Goal: Task Accomplishment & Management: Complete application form

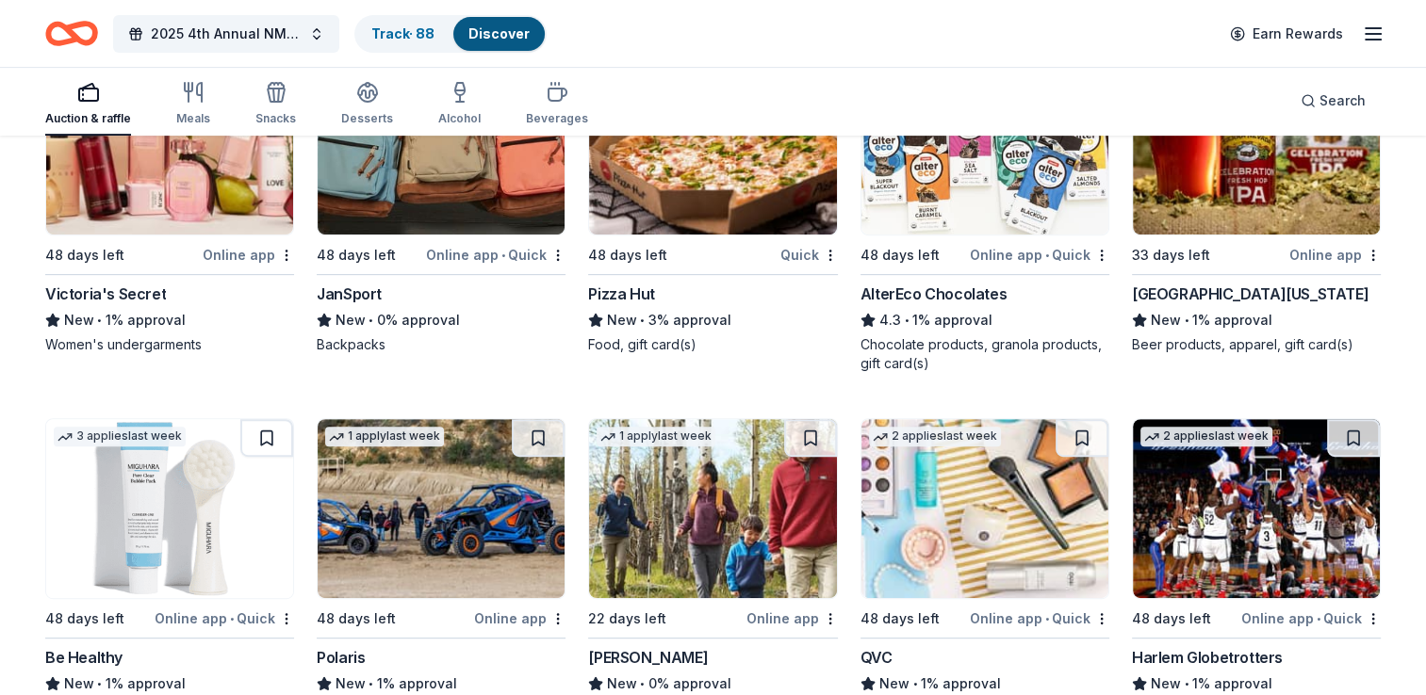
scroll to position [7956, 0]
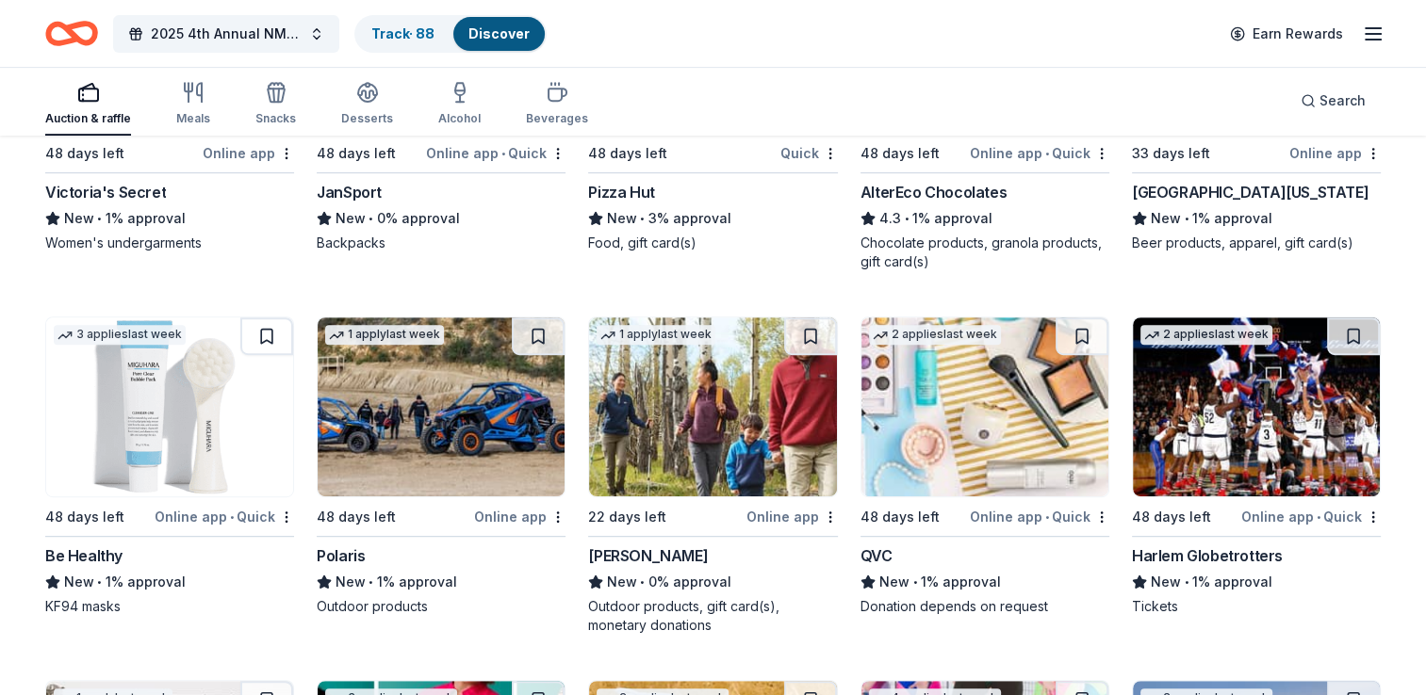
click at [85, 550] on div "Be Healthy" at bounding box center [83, 556] width 77 height 23
click at [454, 407] on img at bounding box center [441, 407] width 247 height 179
click at [710, 345] on img at bounding box center [712, 407] width 247 height 179
click at [936, 426] on img at bounding box center [984, 407] width 247 height 179
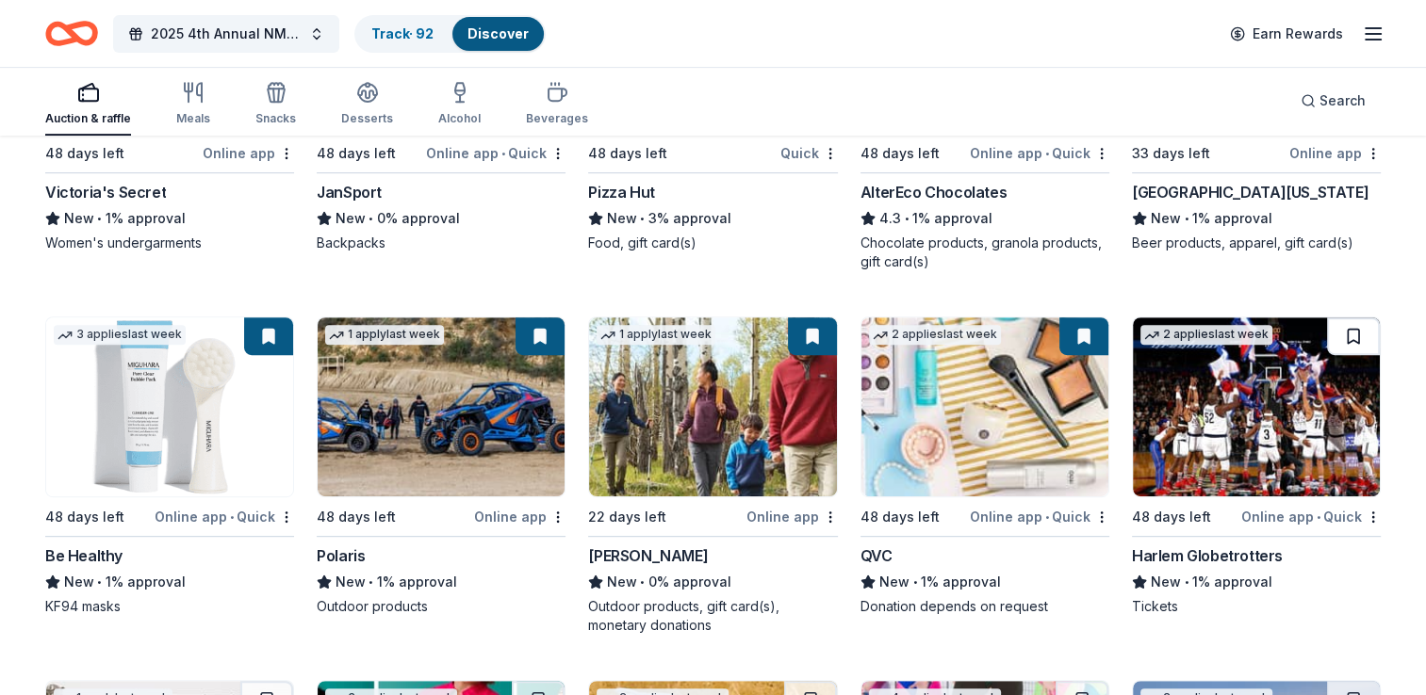
click at [1353, 341] on button at bounding box center [1353, 337] width 53 height 38
click at [1353, 341] on button at bounding box center [1354, 337] width 49 height 38
click at [1187, 555] on div "Harlem Globetrotters" at bounding box center [1207, 556] width 151 height 23
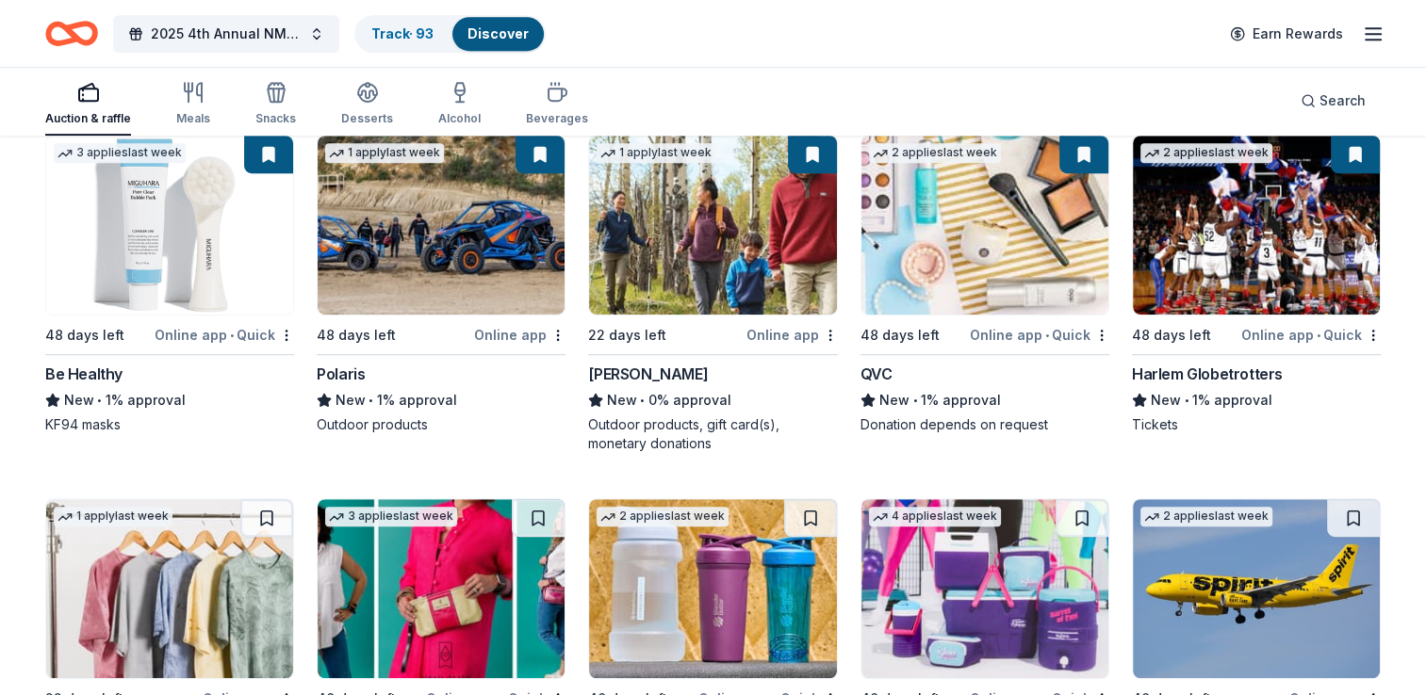
scroll to position [8163, 0]
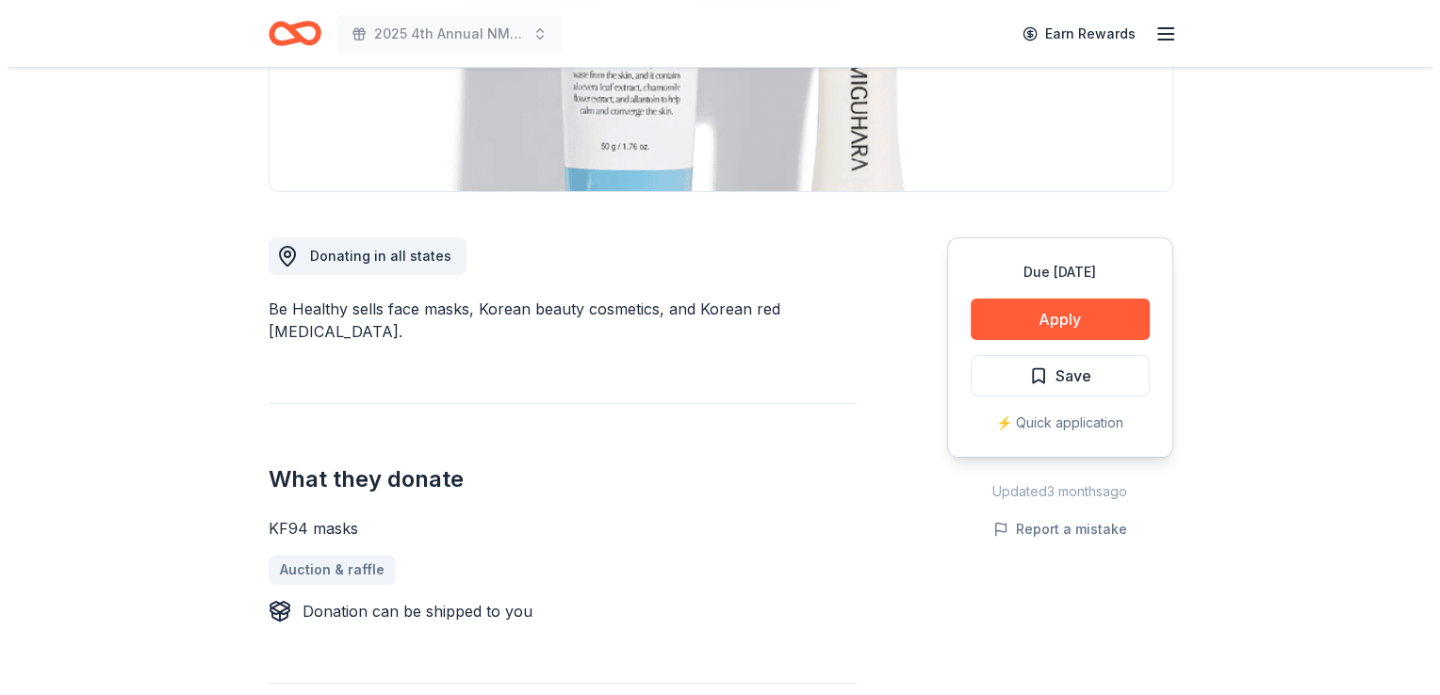
scroll to position [377, 0]
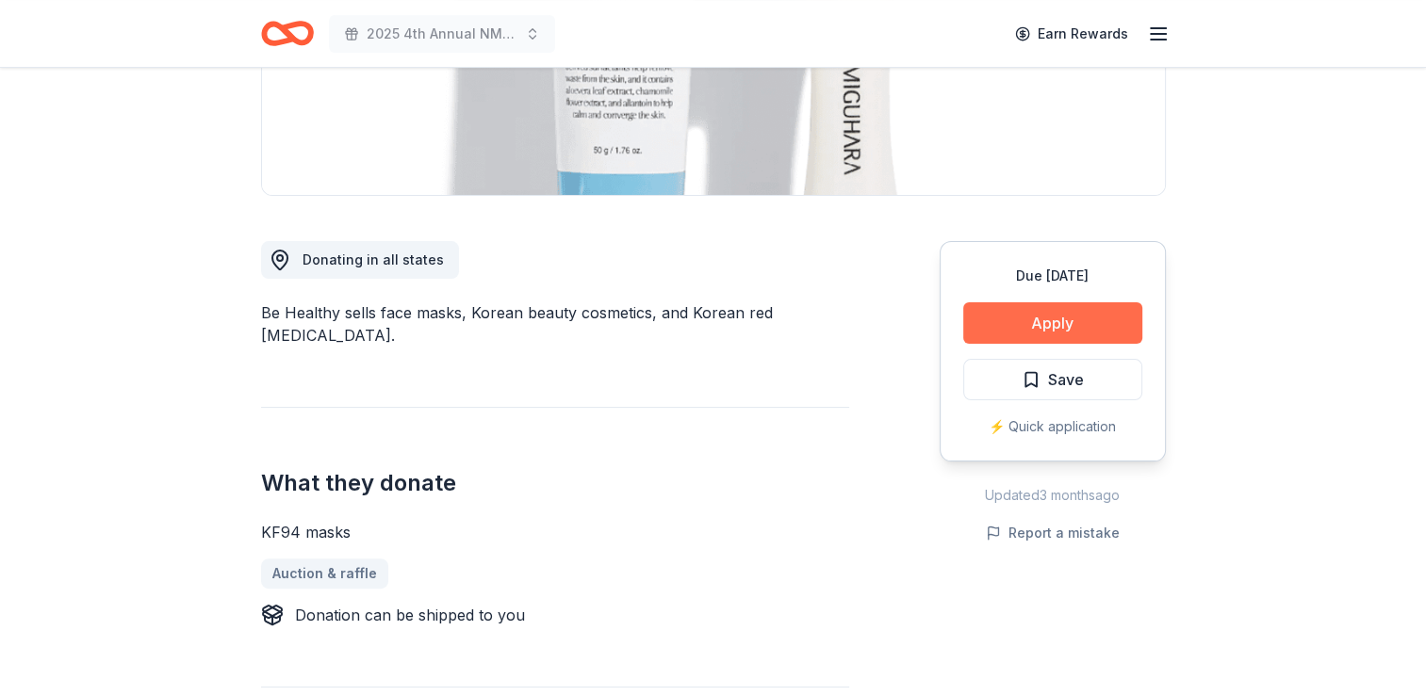
click at [1036, 324] on button "Apply" at bounding box center [1052, 322] width 179 height 41
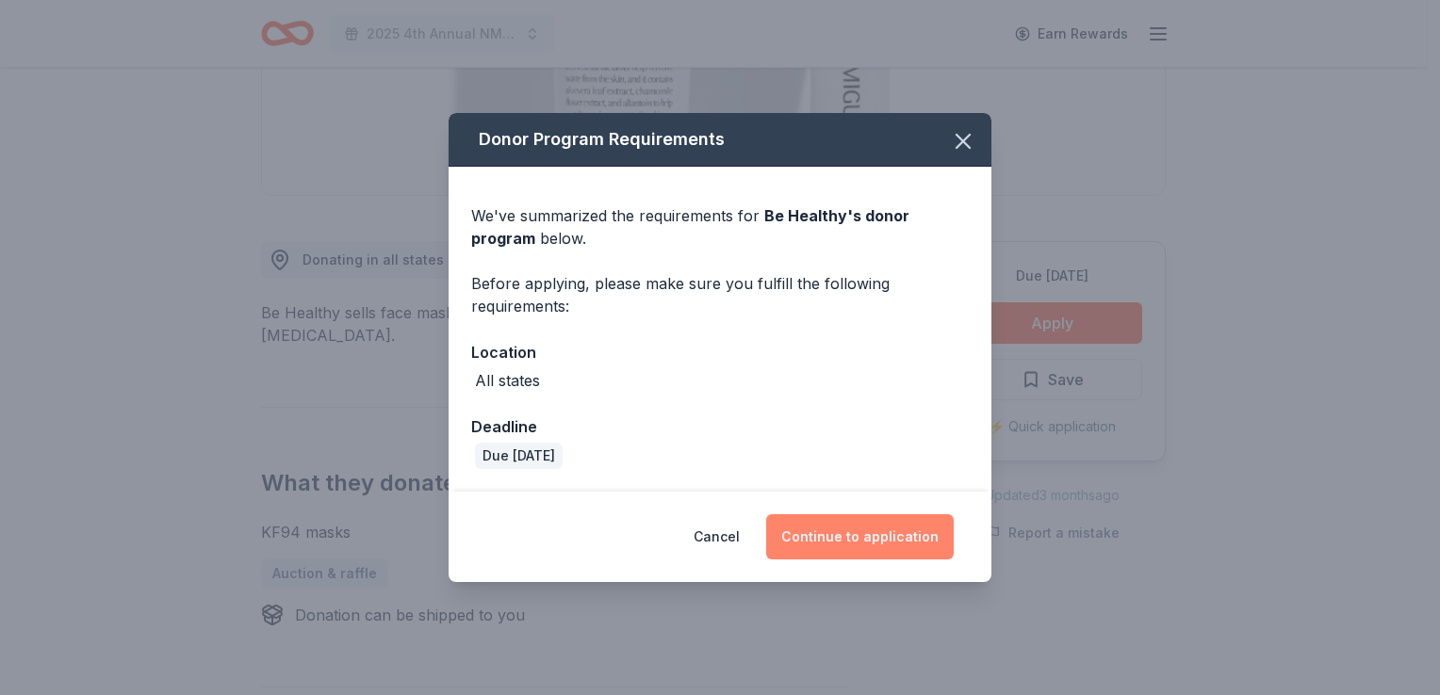
click at [842, 538] on button "Continue to application" at bounding box center [860, 536] width 188 height 45
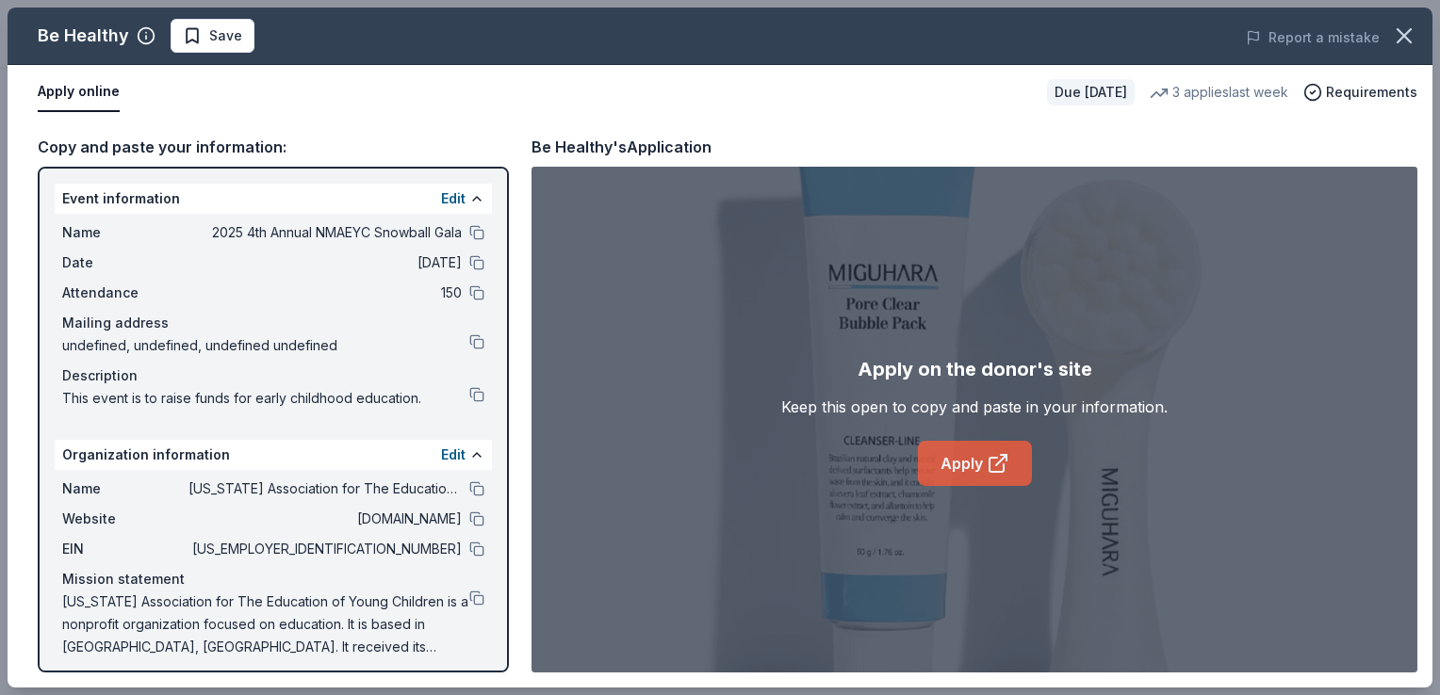
click at [962, 466] on link "Apply" at bounding box center [975, 463] width 114 height 45
click at [215, 41] on span "Save" at bounding box center [225, 35] width 33 height 23
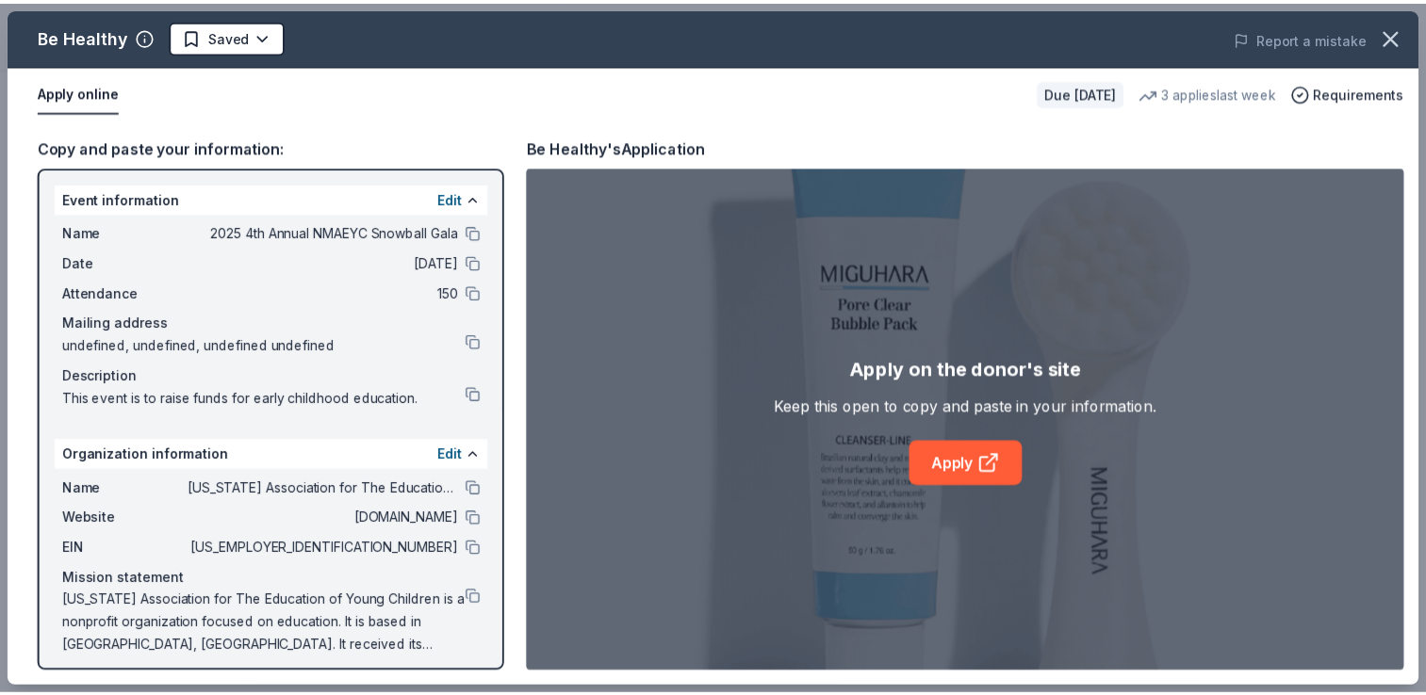
scroll to position [0, 0]
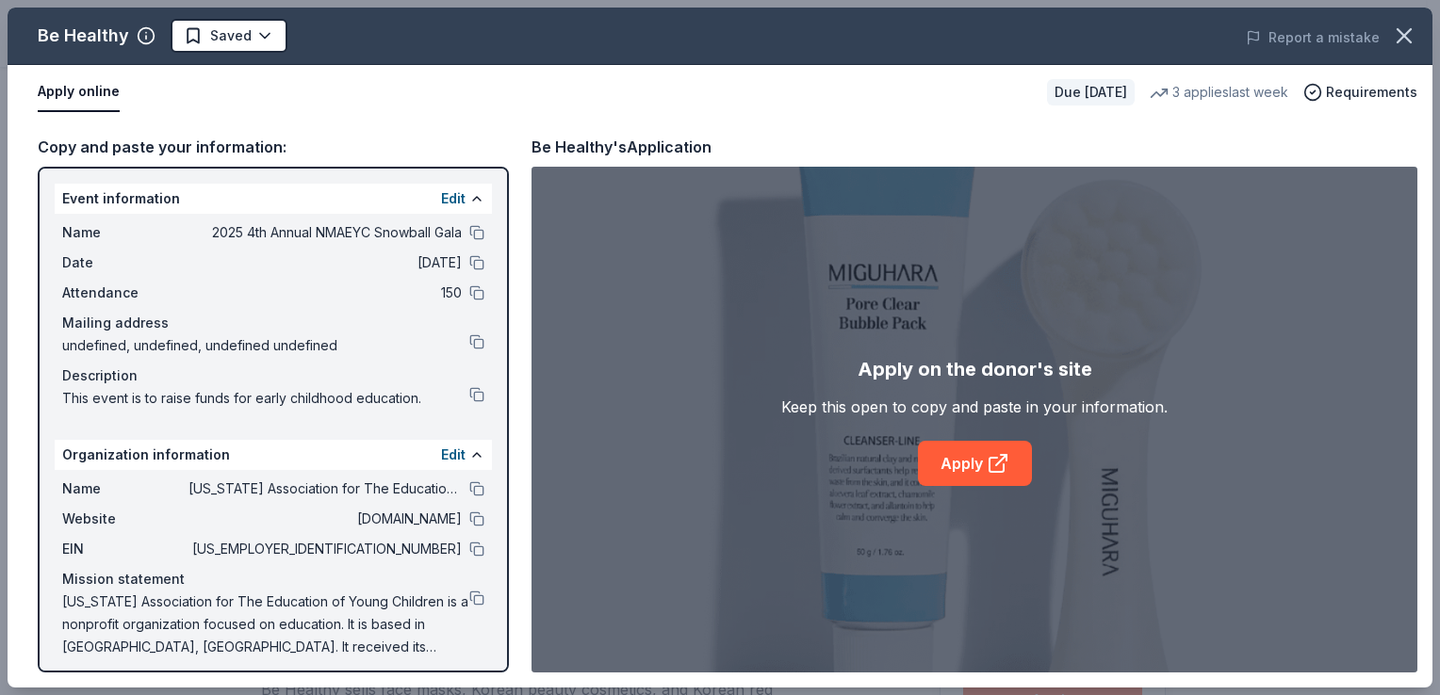
click at [215, 41] on html "2025 4th Annual NMAEYC Snowball Gala Earn Rewards Due in 48 days Share Be Healt…" at bounding box center [720, 347] width 1440 height 695
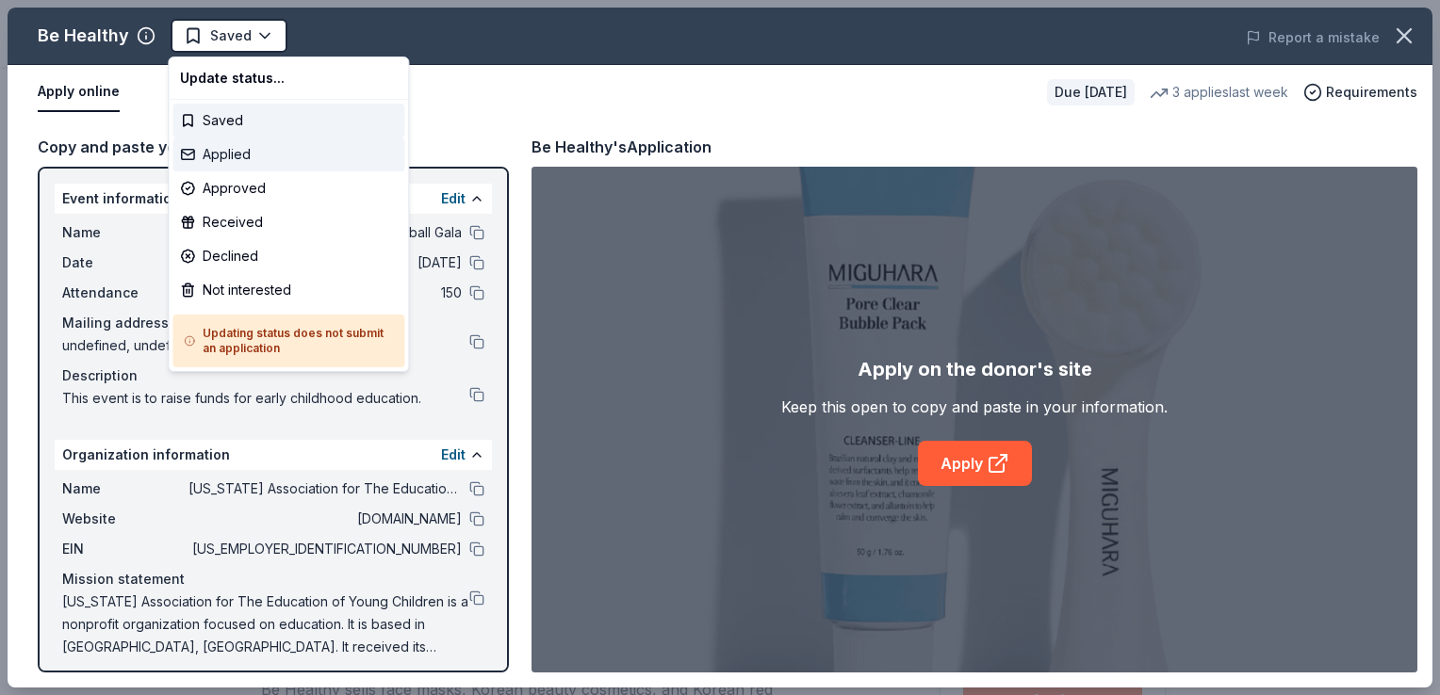
click at [209, 155] on div "Applied" at bounding box center [288, 155] width 232 height 34
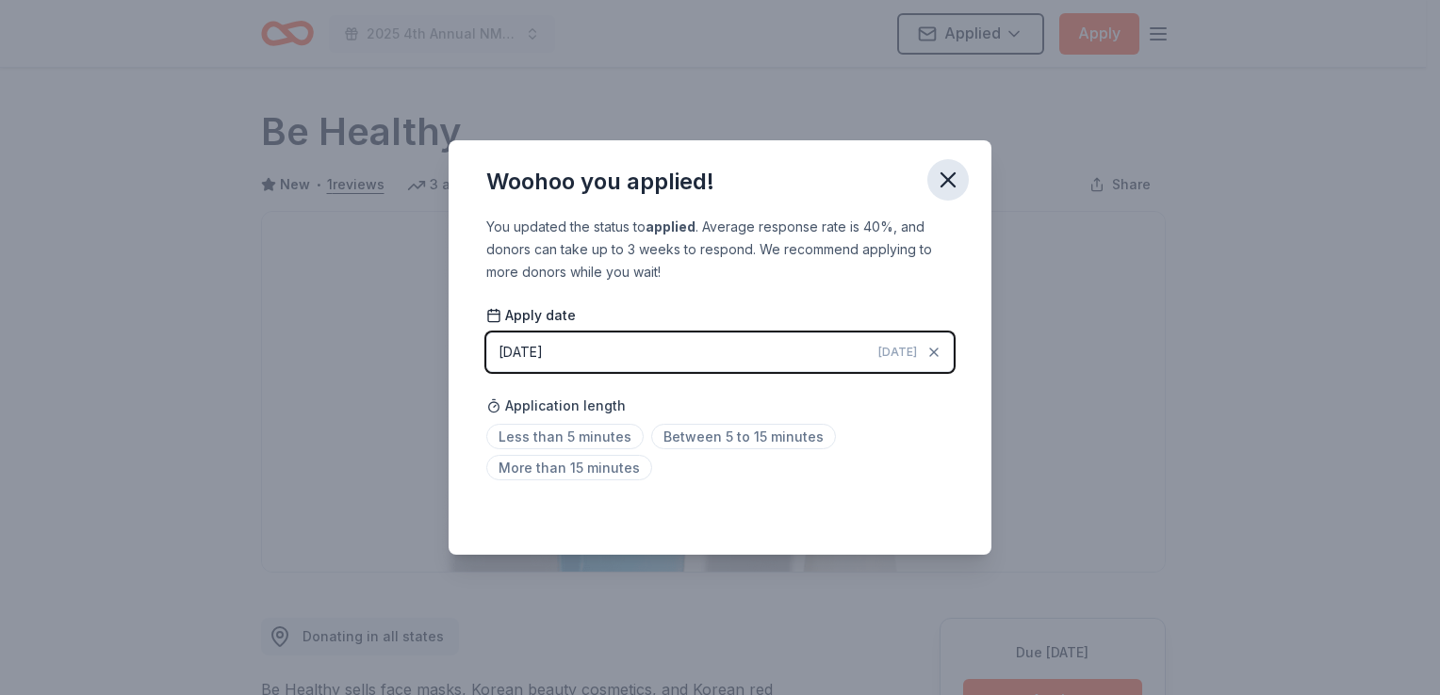
click at [947, 187] on icon "button" at bounding box center [948, 180] width 26 height 26
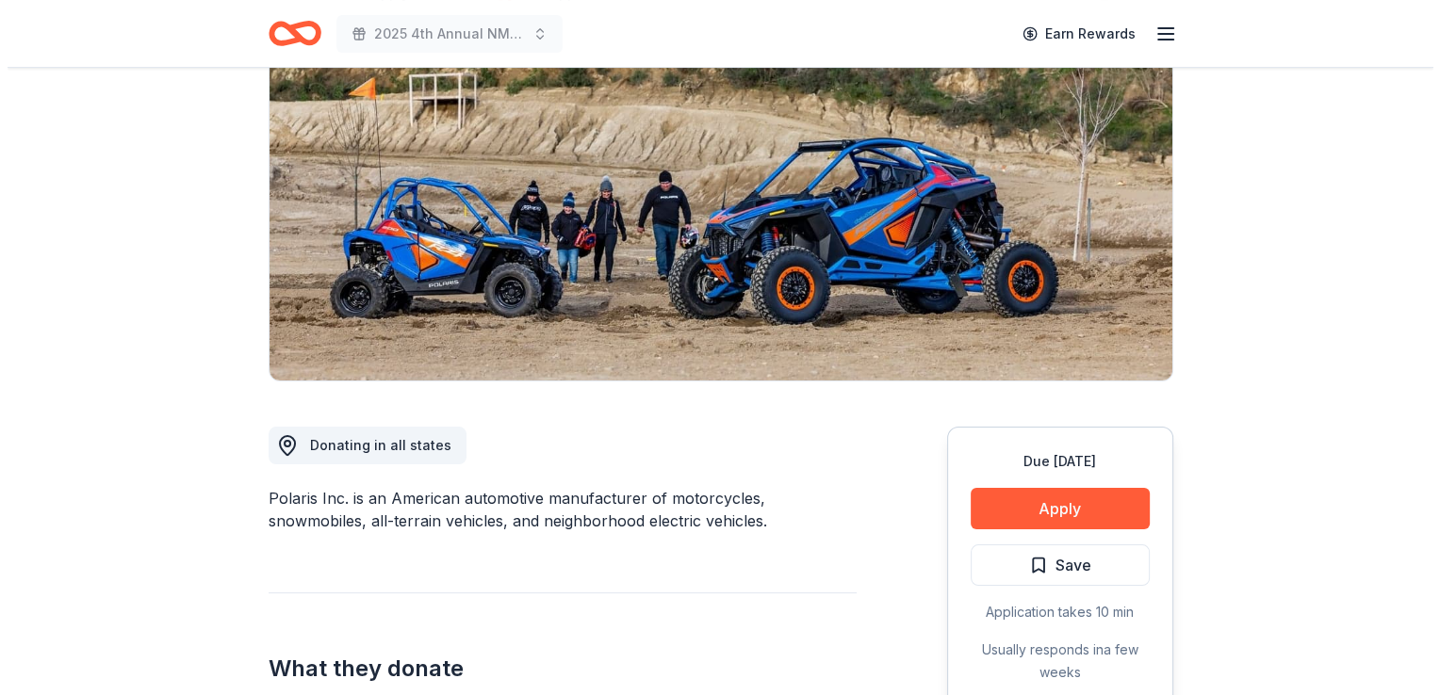
scroll to position [334, 0]
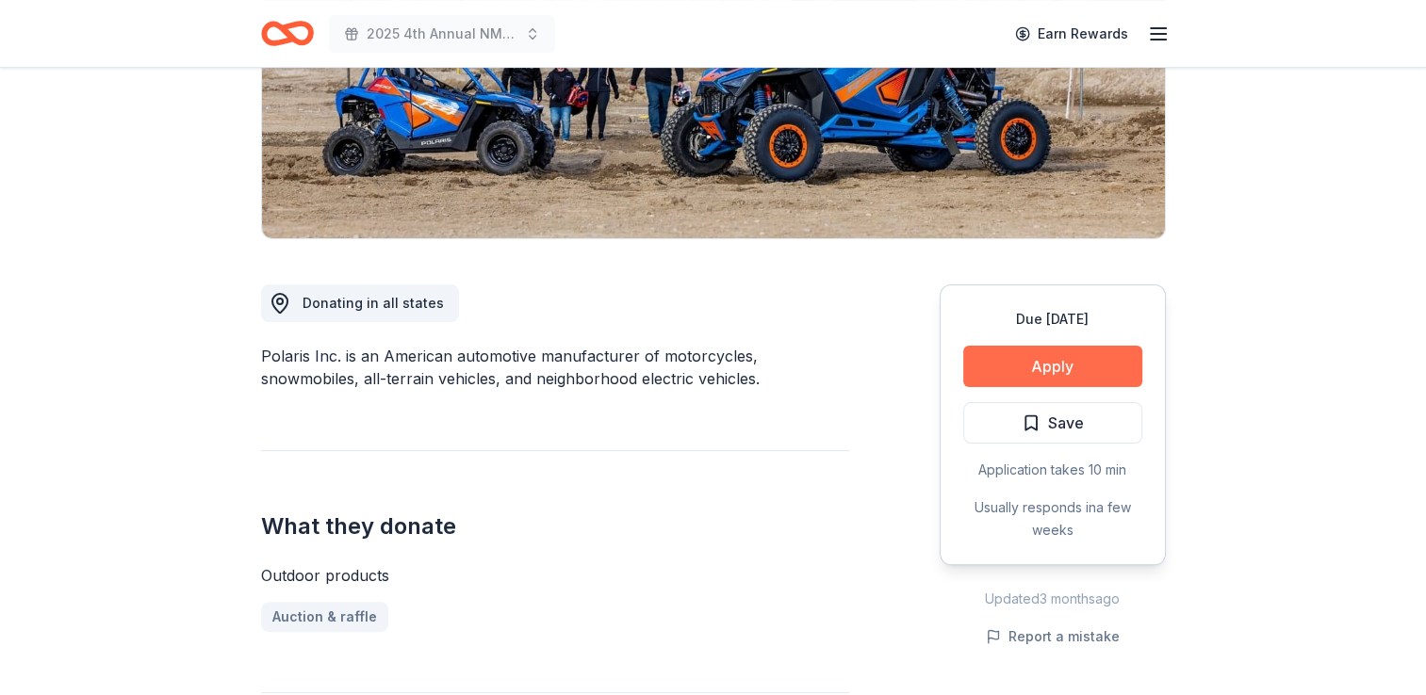
click at [1030, 361] on button "Apply" at bounding box center [1052, 366] width 179 height 41
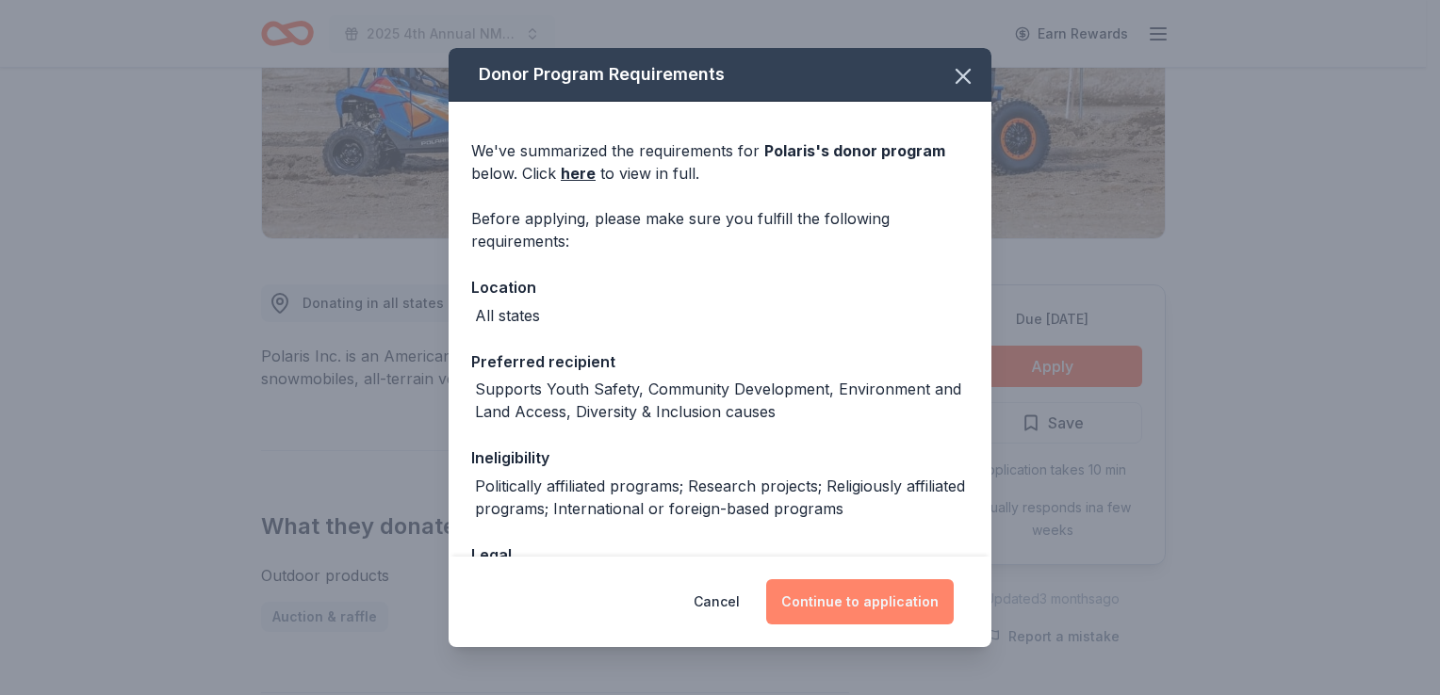
click at [818, 597] on button "Continue to application" at bounding box center [860, 601] width 188 height 45
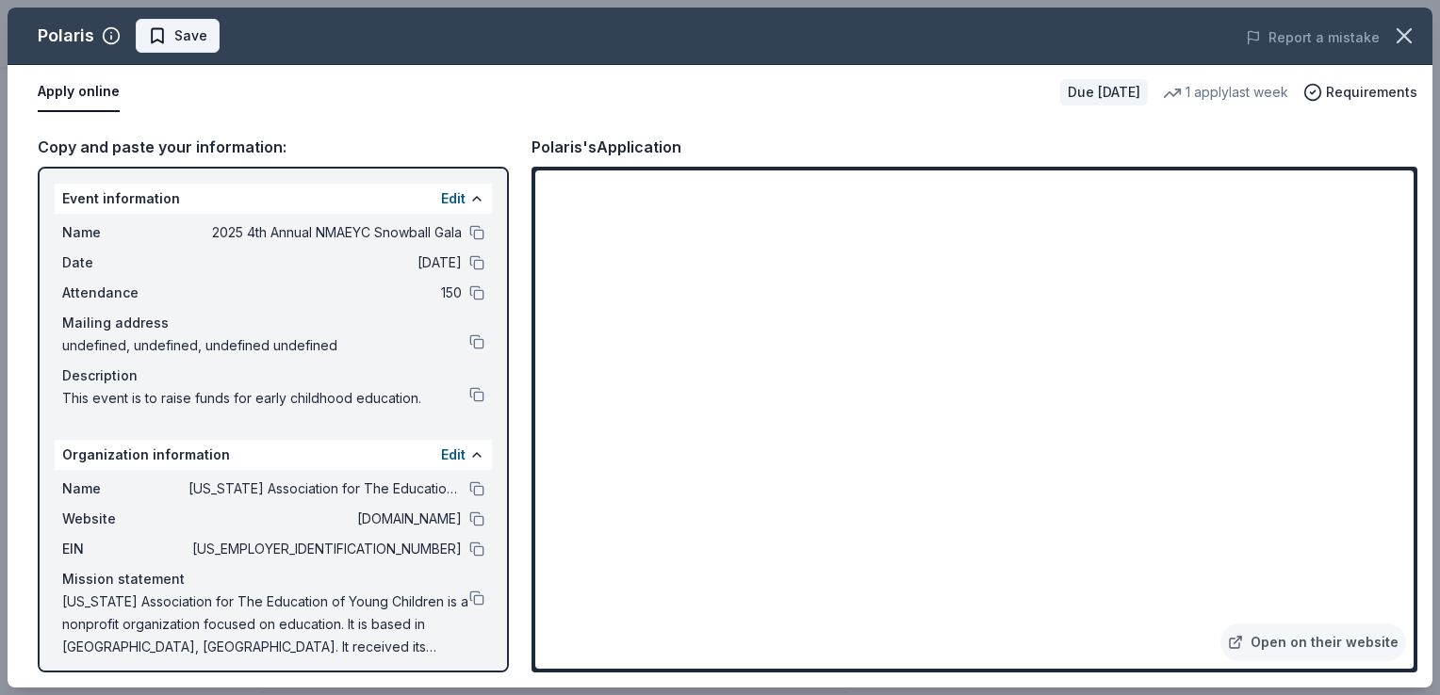
click at [177, 41] on span "Save" at bounding box center [190, 35] width 33 height 23
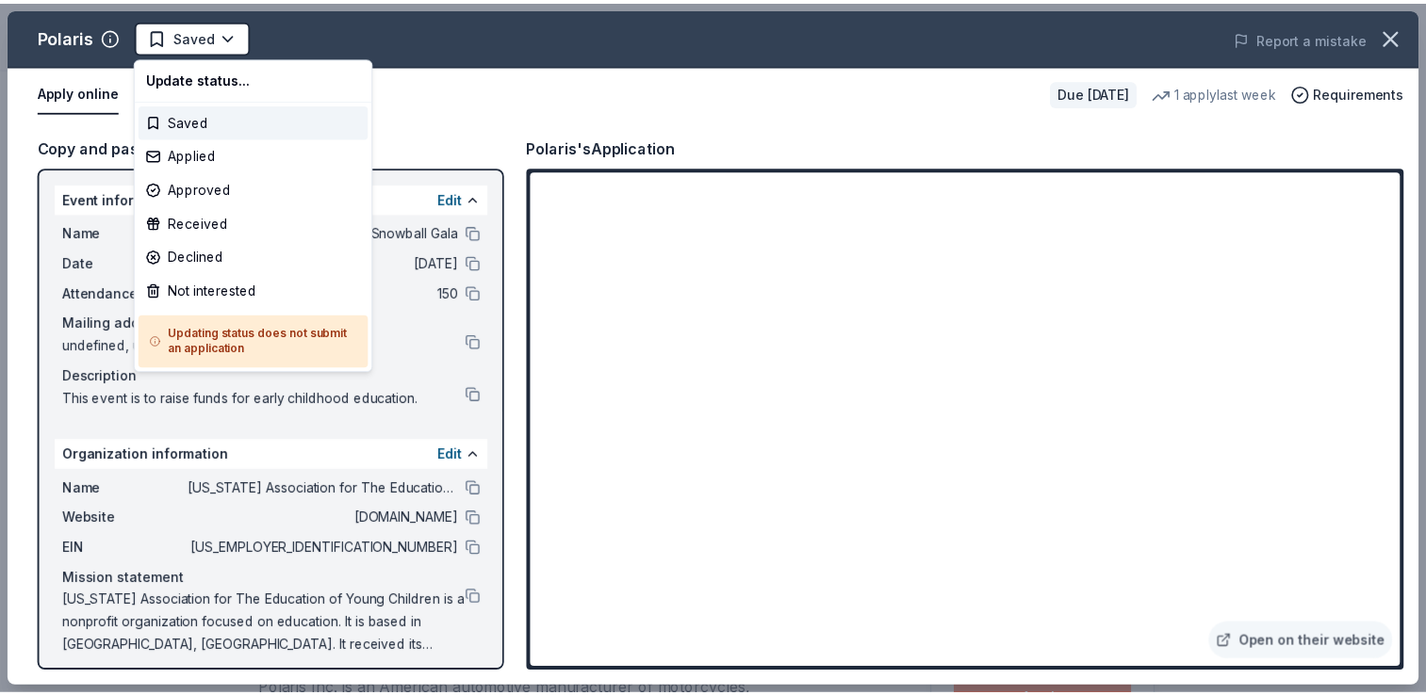
scroll to position [0, 0]
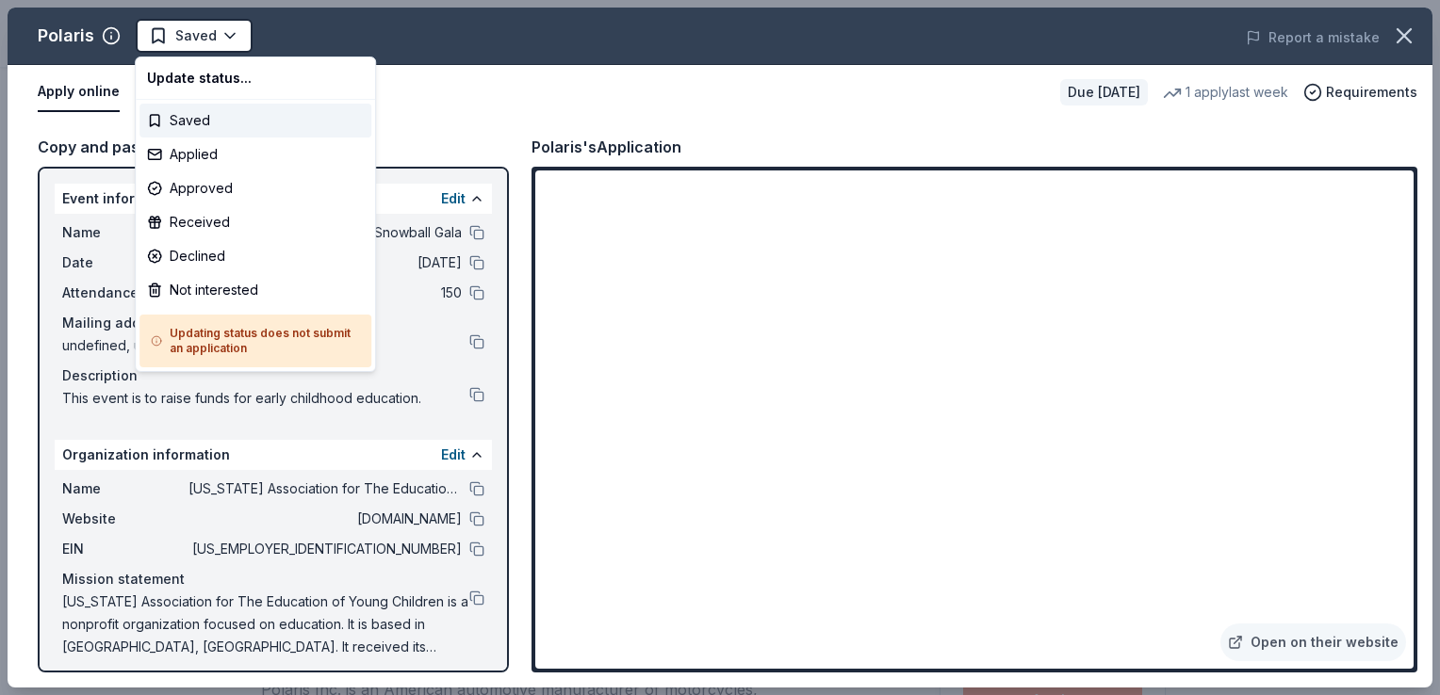
click at [177, 41] on html "2025 4th Annual NMAEYC Snowball Gala Saved Apply Due in 48 days Share Polaris N…" at bounding box center [720, 347] width 1440 height 695
click at [180, 153] on div "Applied" at bounding box center [255, 155] width 232 height 34
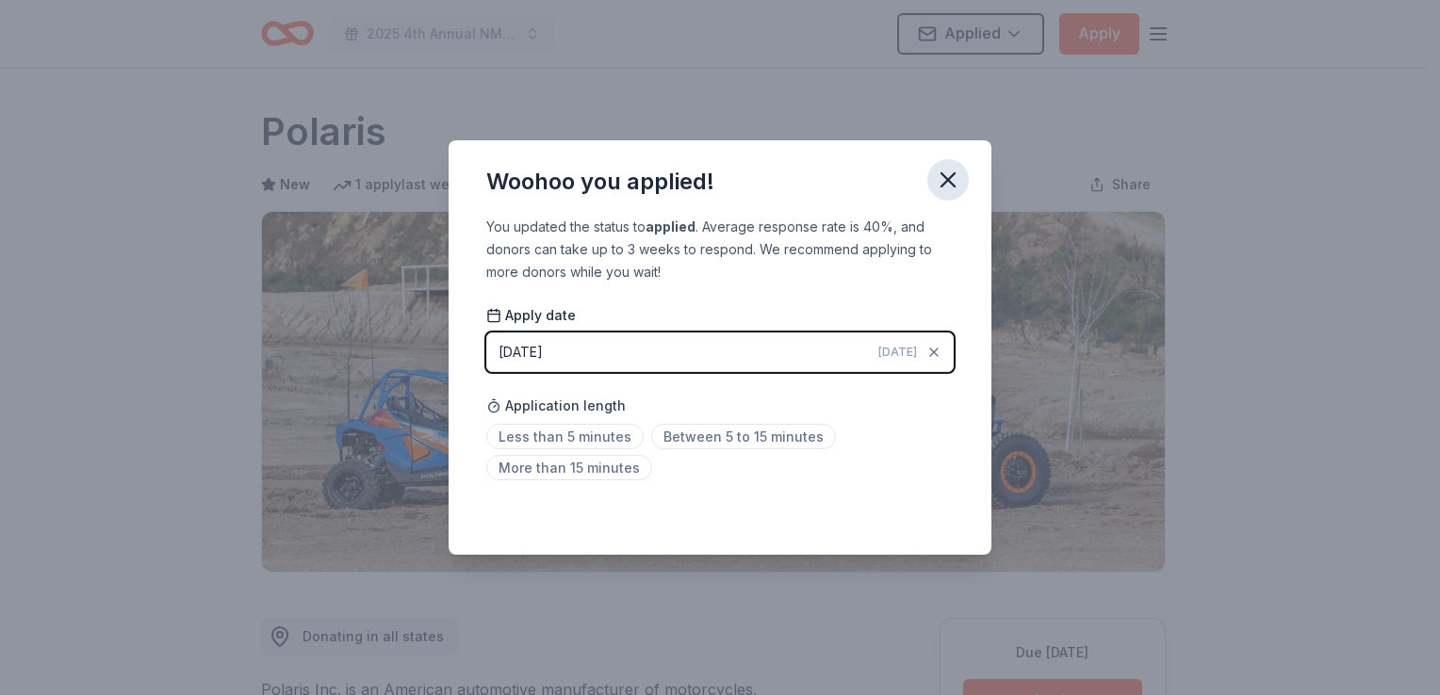
click at [951, 179] on icon "button" at bounding box center [948, 180] width 26 height 26
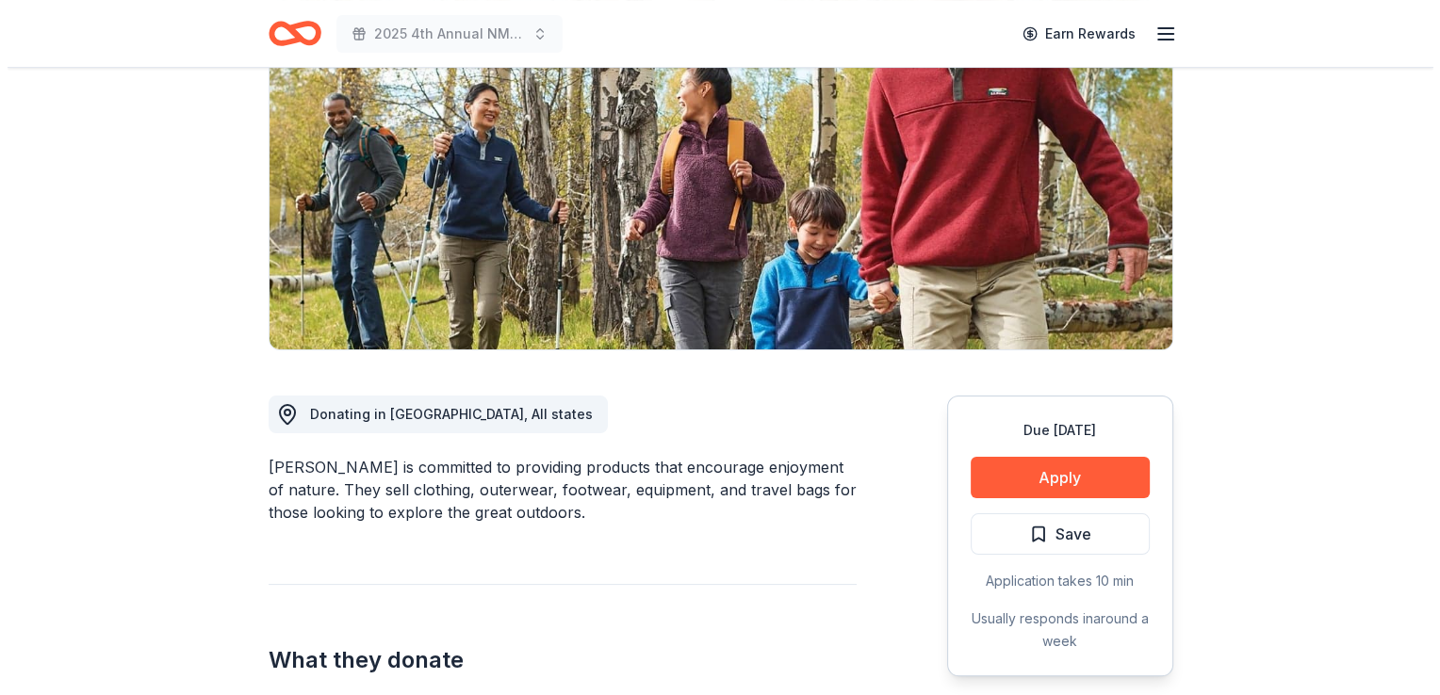
scroll to position [349, 0]
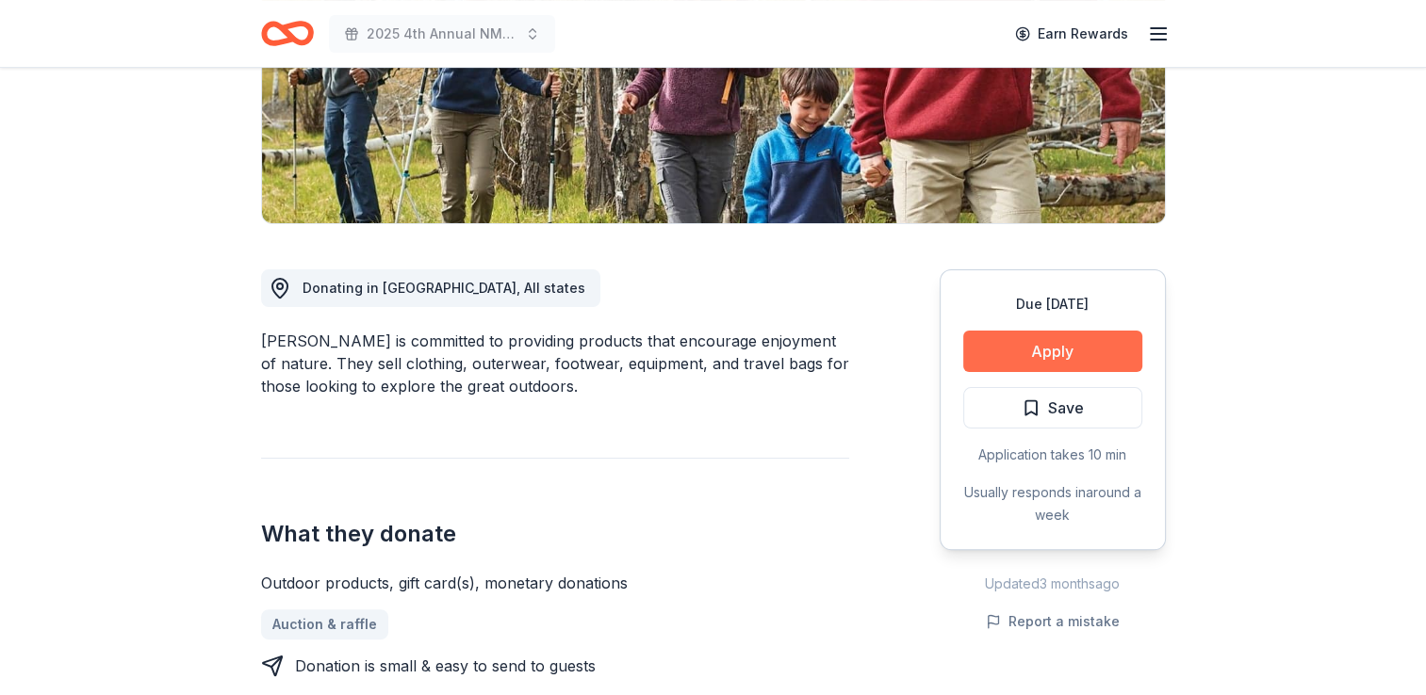
click at [1039, 346] on button "Apply" at bounding box center [1052, 351] width 179 height 41
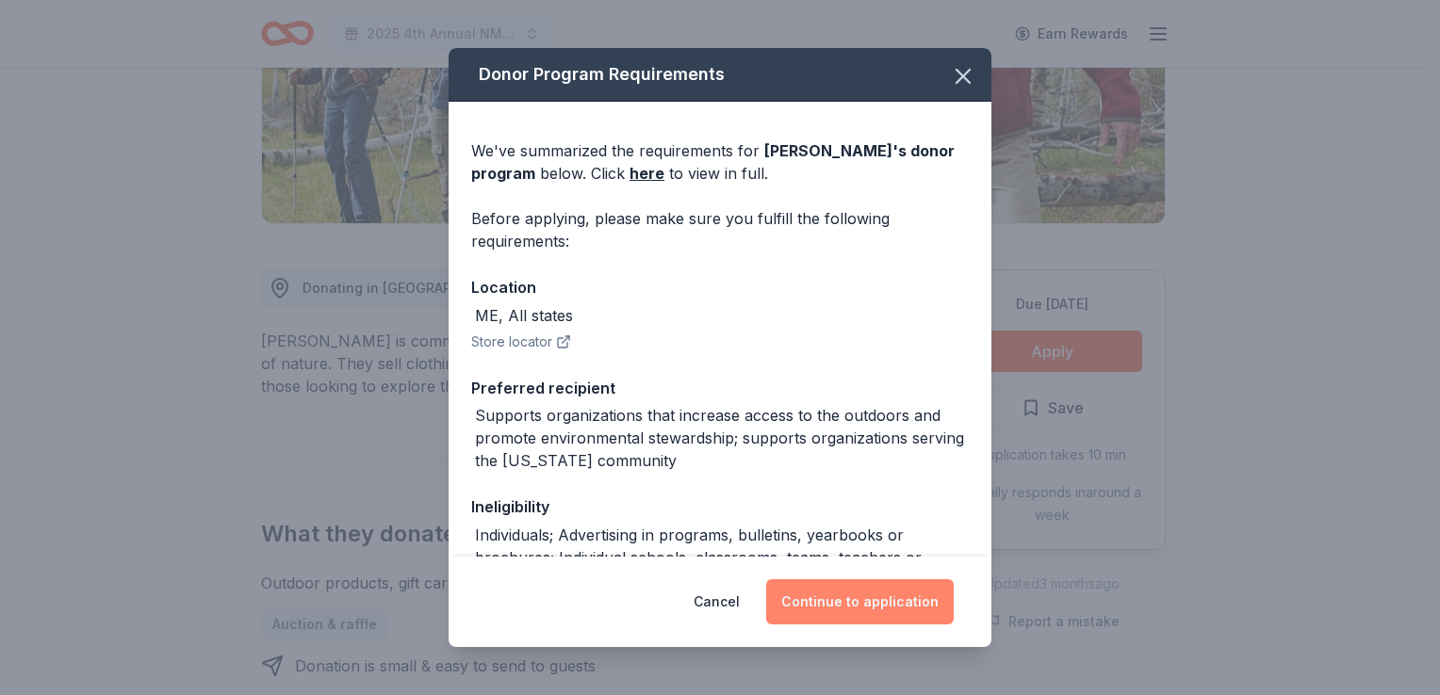
click at [856, 591] on button "Continue to application" at bounding box center [860, 601] width 188 height 45
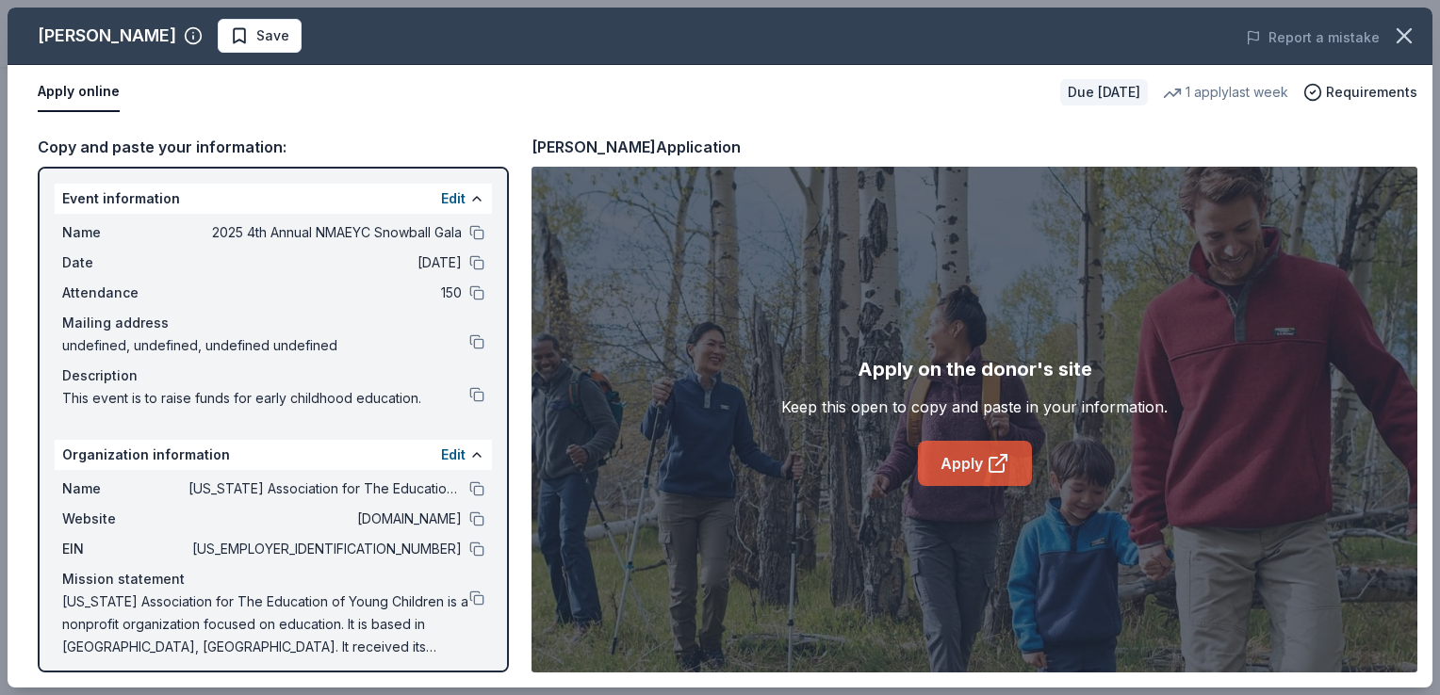
click at [971, 477] on link "Apply" at bounding box center [975, 463] width 114 height 45
click at [204, 55] on div "[PERSON_NAME] Save Report a mistake" at bounding box center [720, 36] width 1425 height 57
click at [256, 44] on span "Save" at bounding box center [272, 35] width 33 height 23
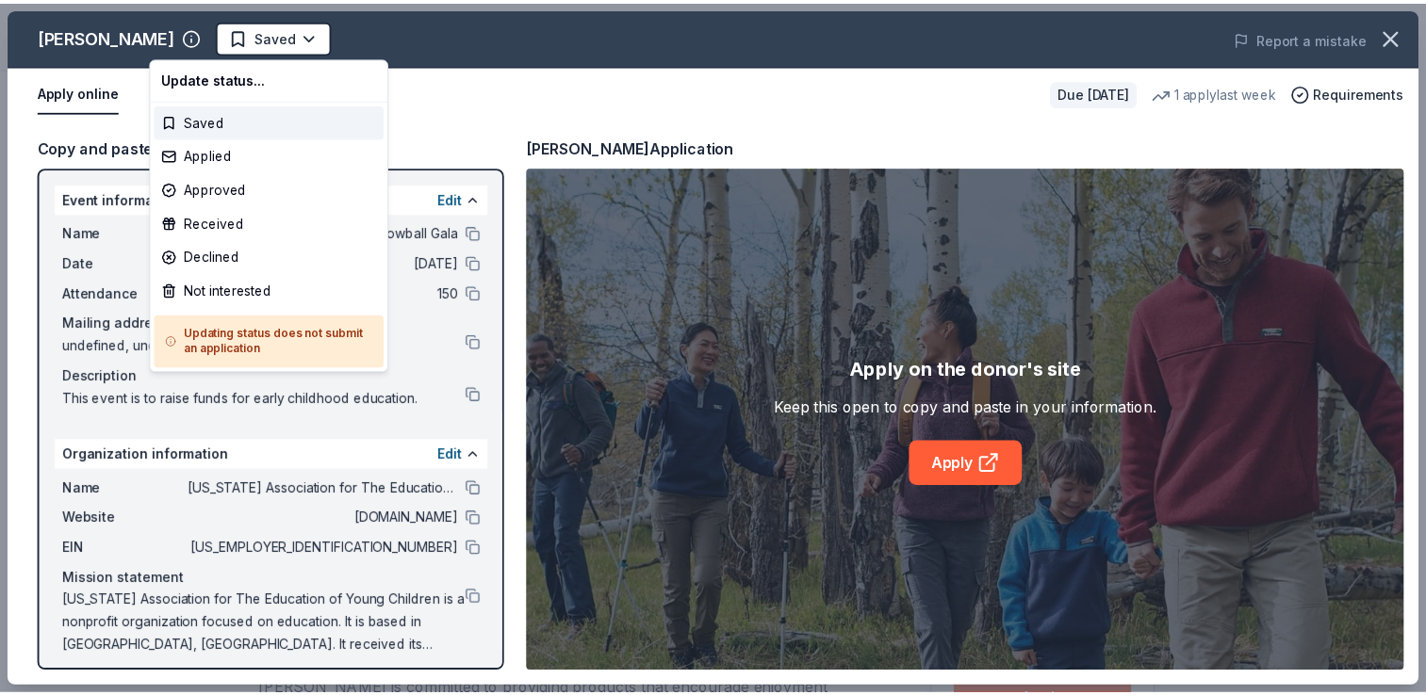
scroll to position [0, 0]
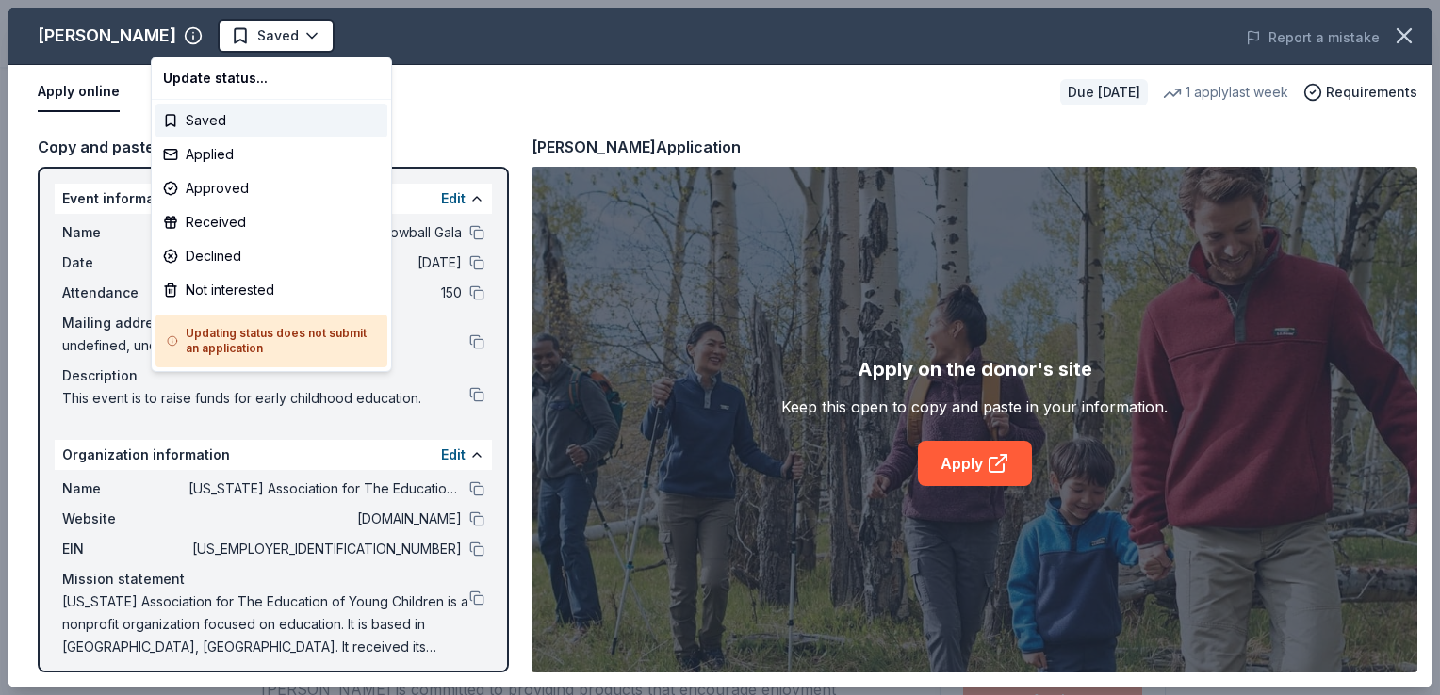
click at [204, 44] on html "2025 4th Annual NMAEYC Snowball Gala Saved Apply Due [DATE] Share L.L.Bean New …" at bounding box center [720, 347] width 1440 height 695
click at [203, 154] on div "Applied" at bounding box center [271, 155] width 232 height 34
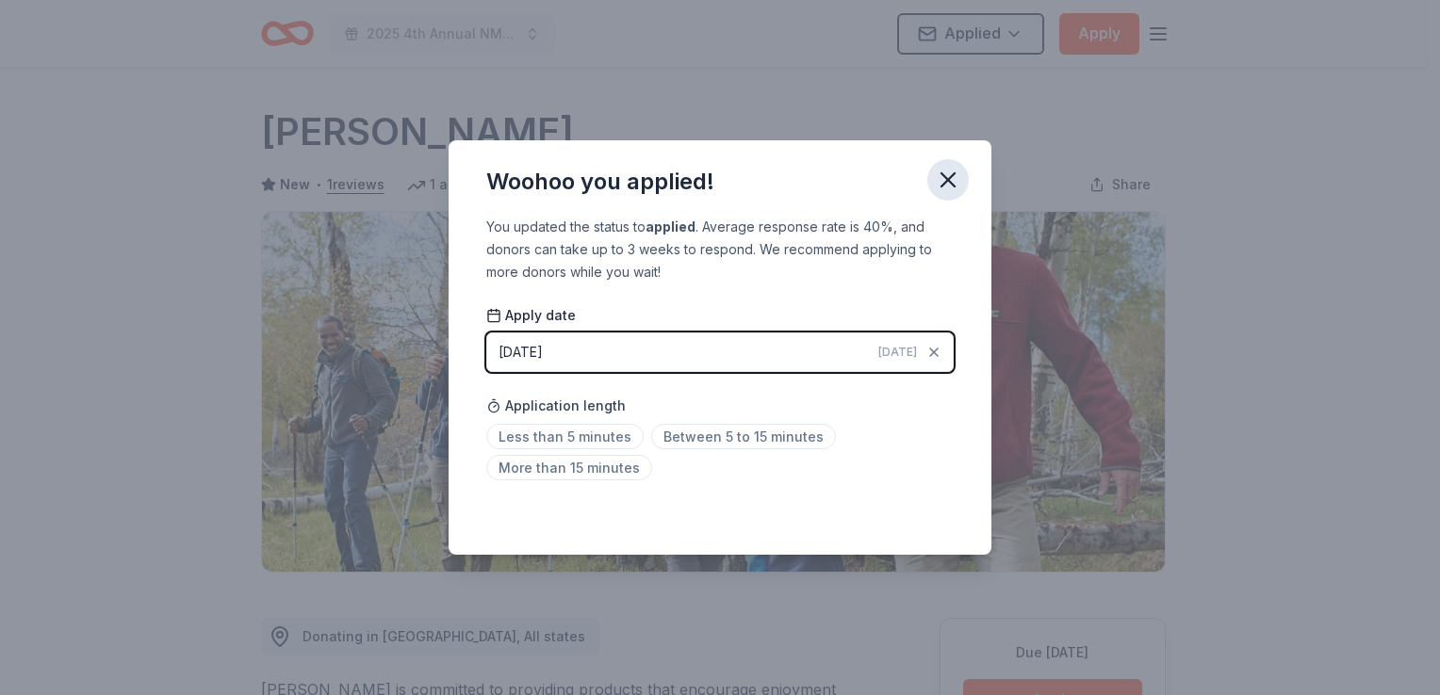
click at [950, 187] on icon "button" at bounding box center [948, 180] width 26 height 26
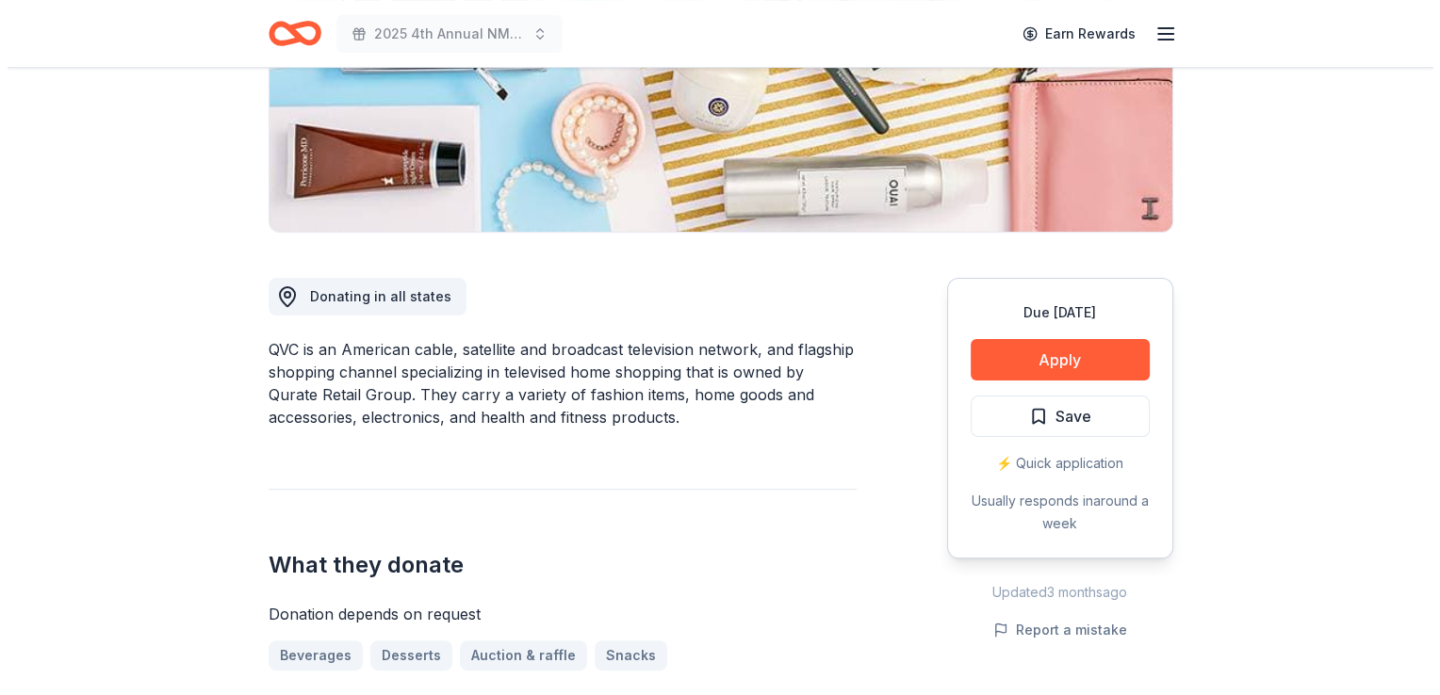
scroll to position [348, 0]
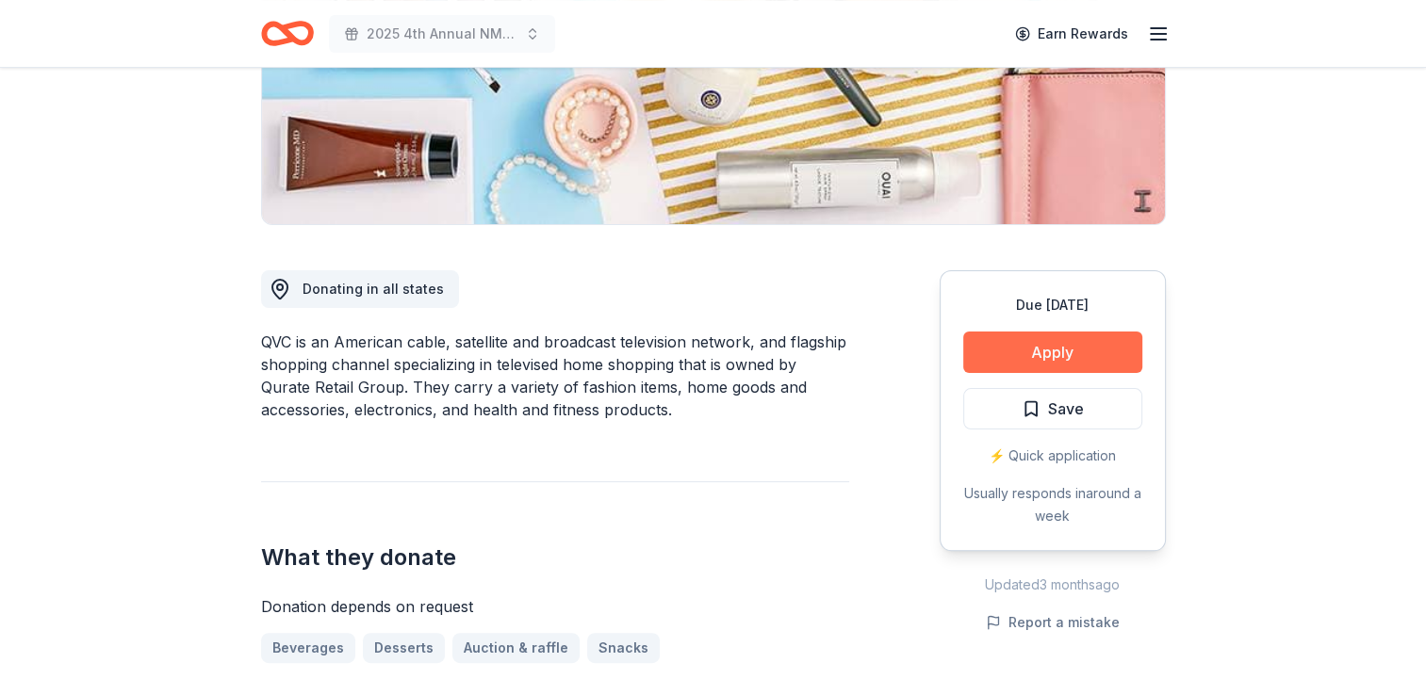
click at [1046, 346] on button "Apply" at bounding box center [1052, 352] width 179 height 41
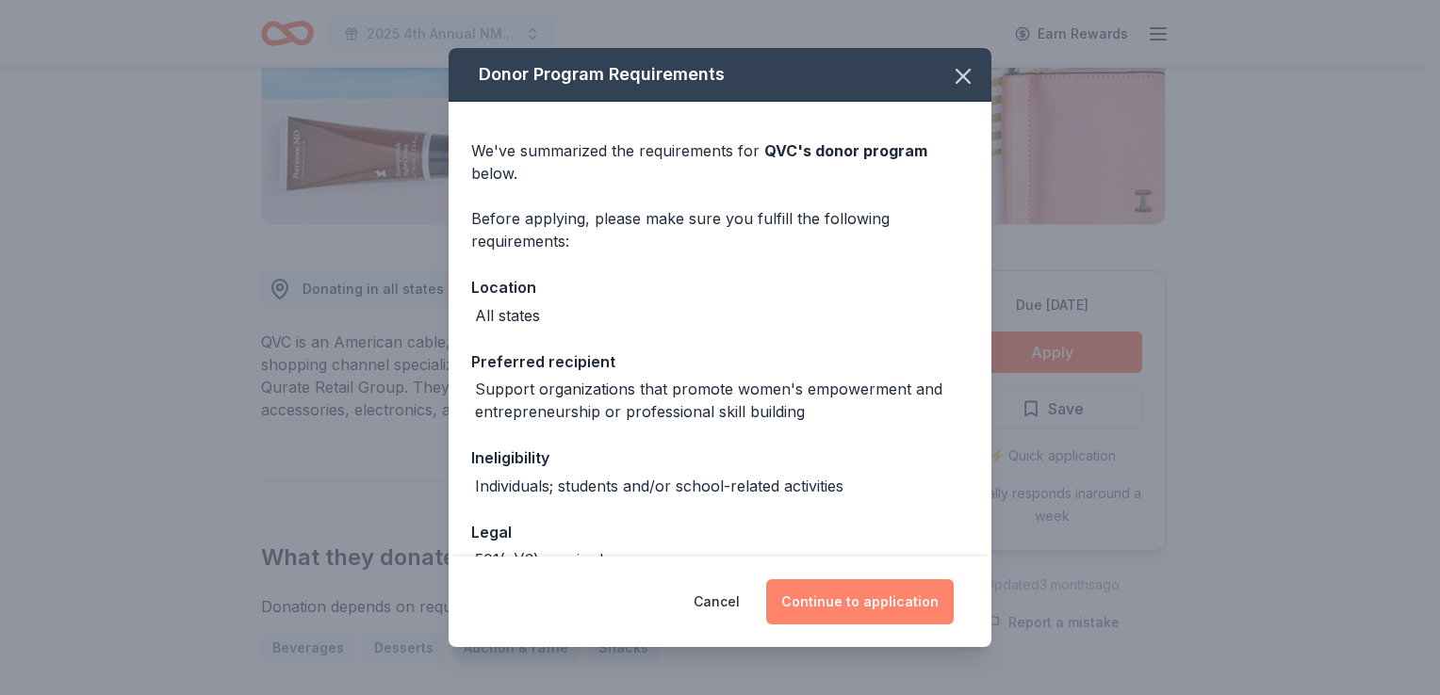
click at [832, 600] on button "Continue to application" at bounding box center [860, 601] width 188 height 45
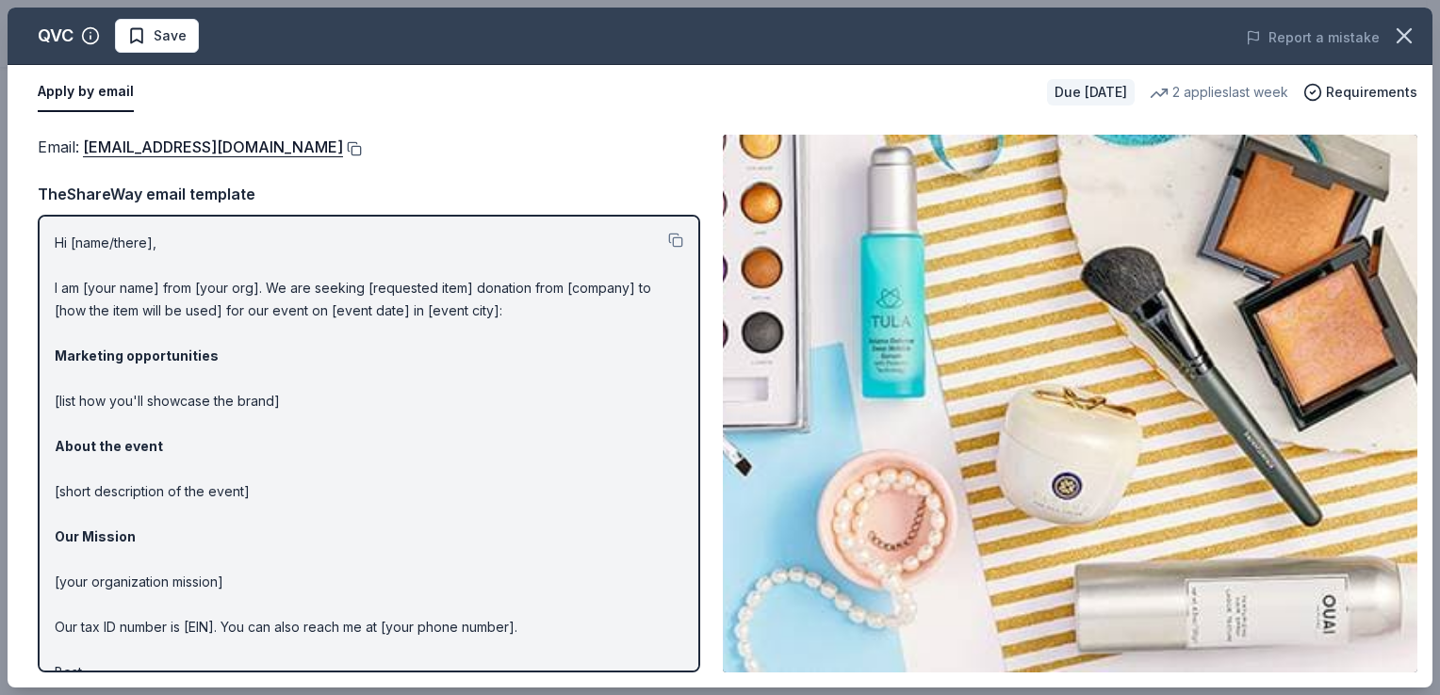
click at [343, 143] on button at bounding box center [352, 148] width 19 height 15
click at [168, 47] on button "Save" at bounding box center [157, 36] width 84 height 34
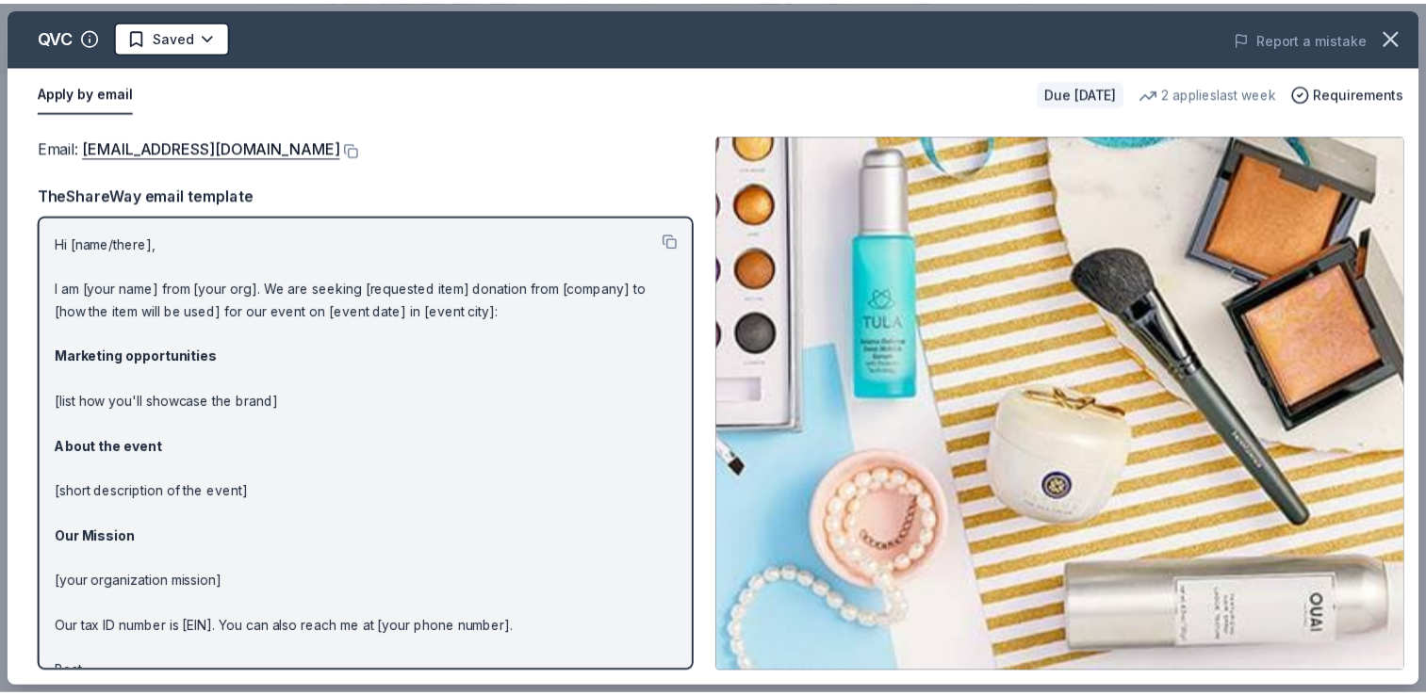
scroll to position [0, 0]
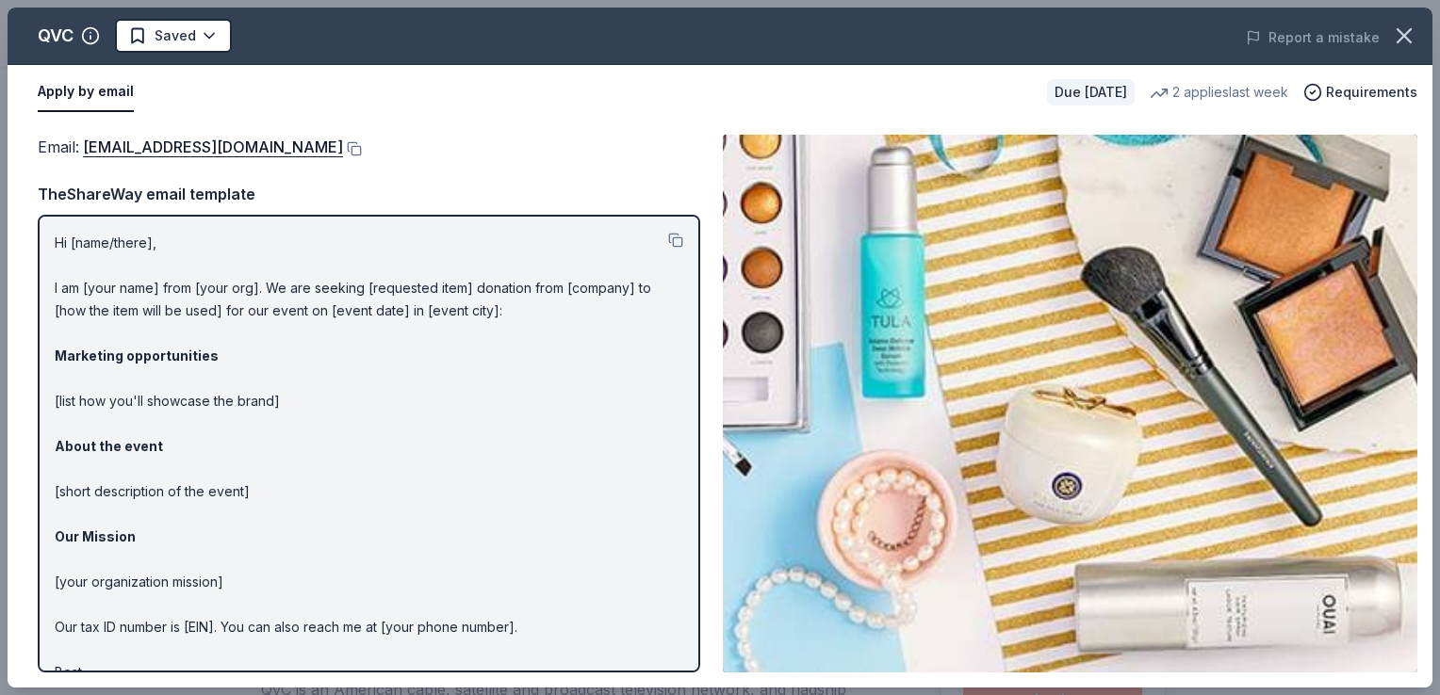
click at [168, 47] on html "2025 4th Annual NMAEYC Snowball Gala Earn Rewards Due [DATE] Share QVC New • 1 …" at bounding box center [720, 347] width 1440 height 695
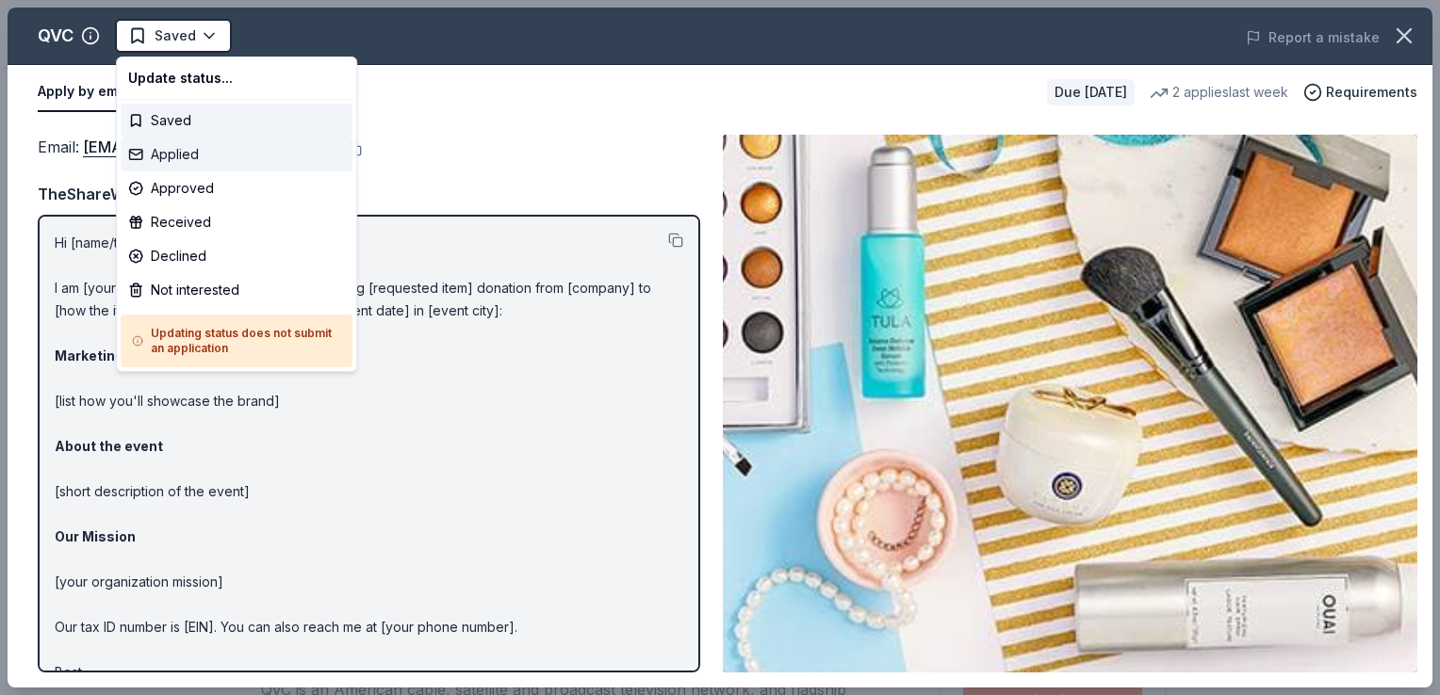
click at [167, 160] on div "Applied" at bounding box center [237, 155] width 232 height 34
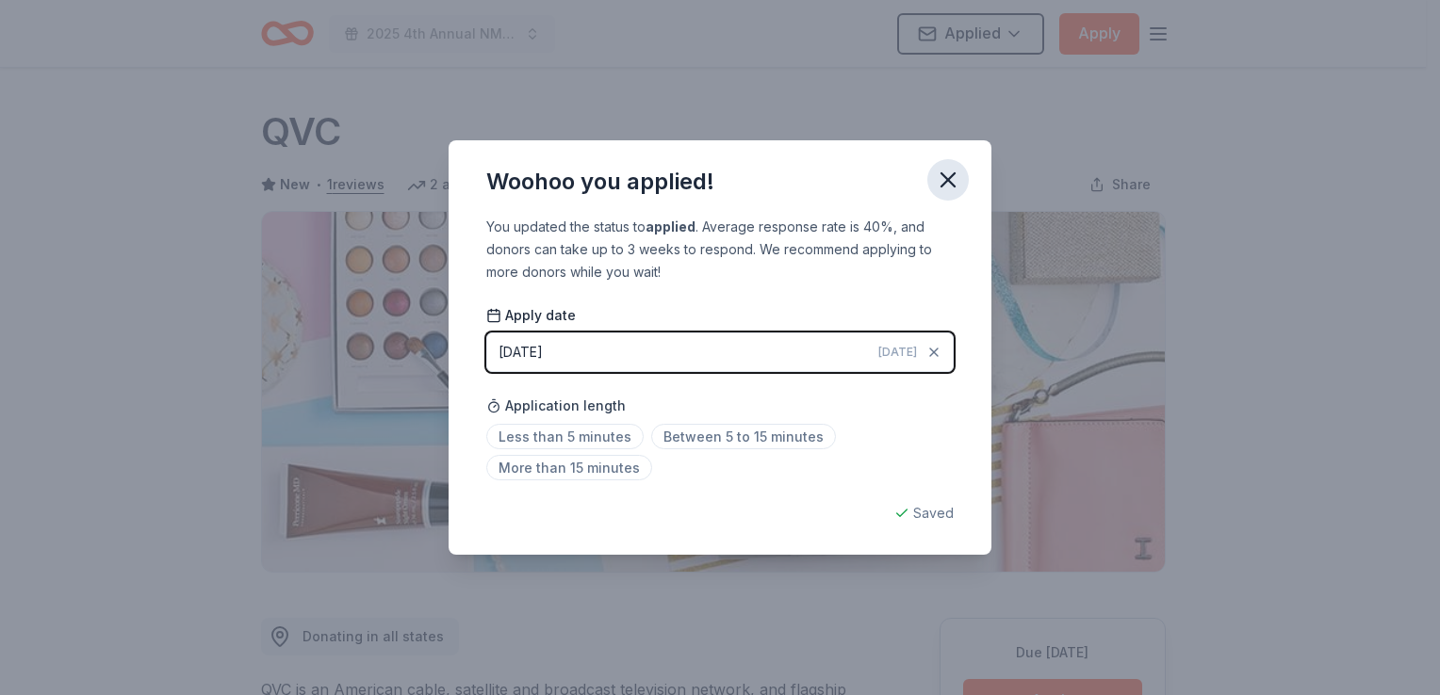
click at [944, 183] on icon "button" at bounding box center [947, 179] width 13 height 13
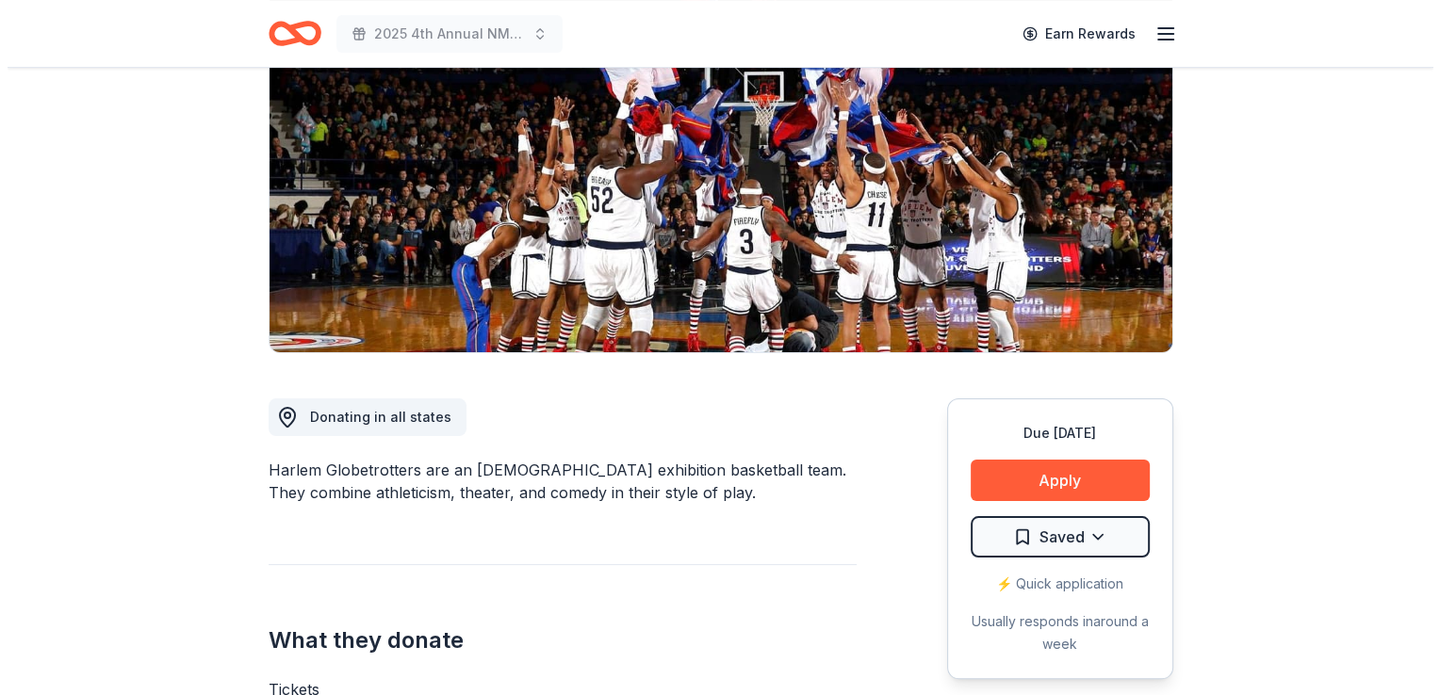
scroll to position [347, 0]
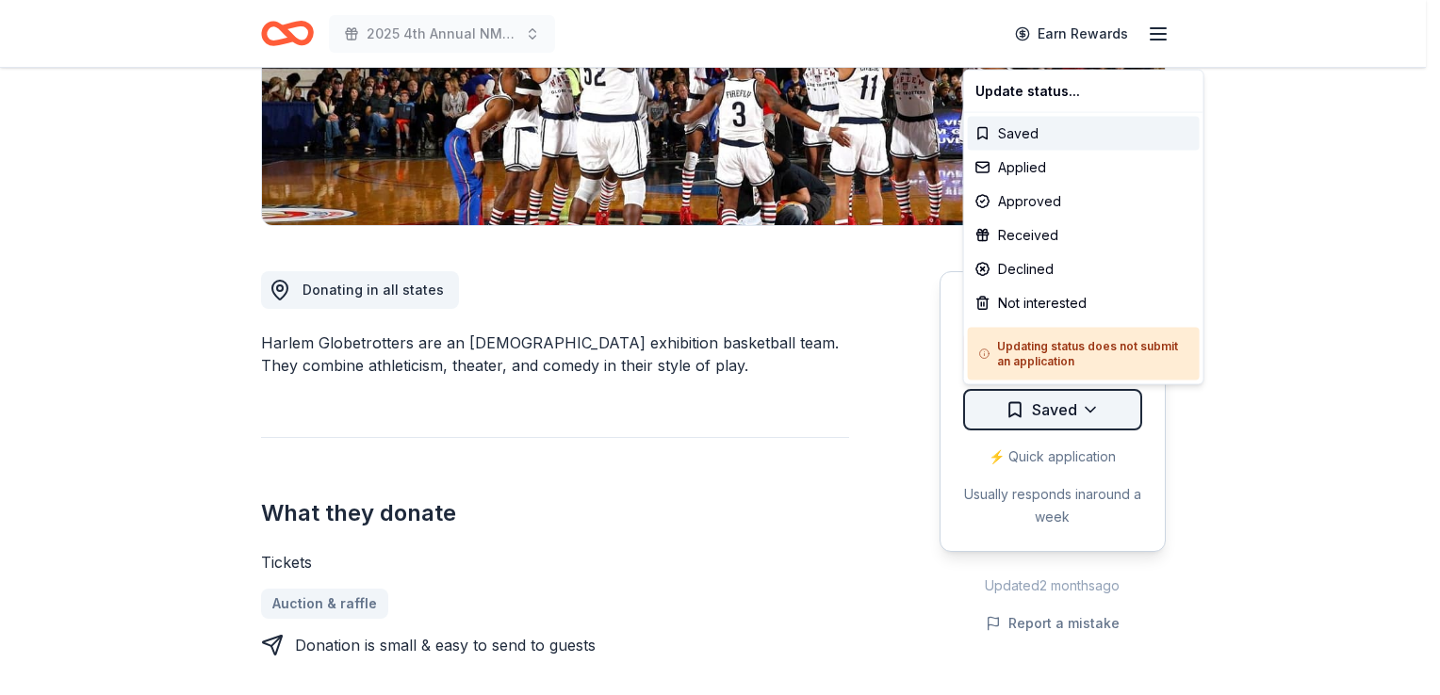
click at [1090, 349] on html "2025 4th Annual NMAEYC Snowball Gala Earn Rewards Due [DATE] Share Harlem Globe…" at bounding box center [720, 0] width 1440 height 695
click at [1007, 171] on div "Applied" at bounding box center [1084, 168] width 232 height 34
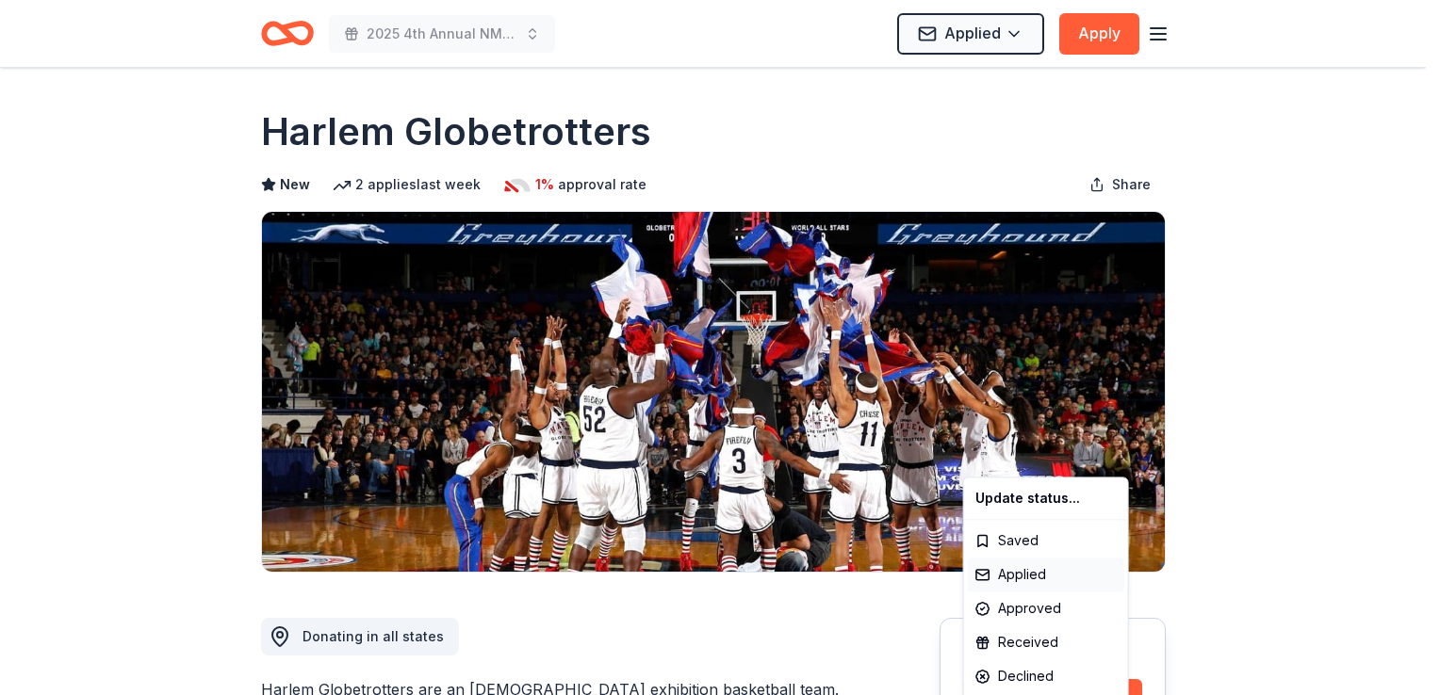
scroll to position [0, 0]
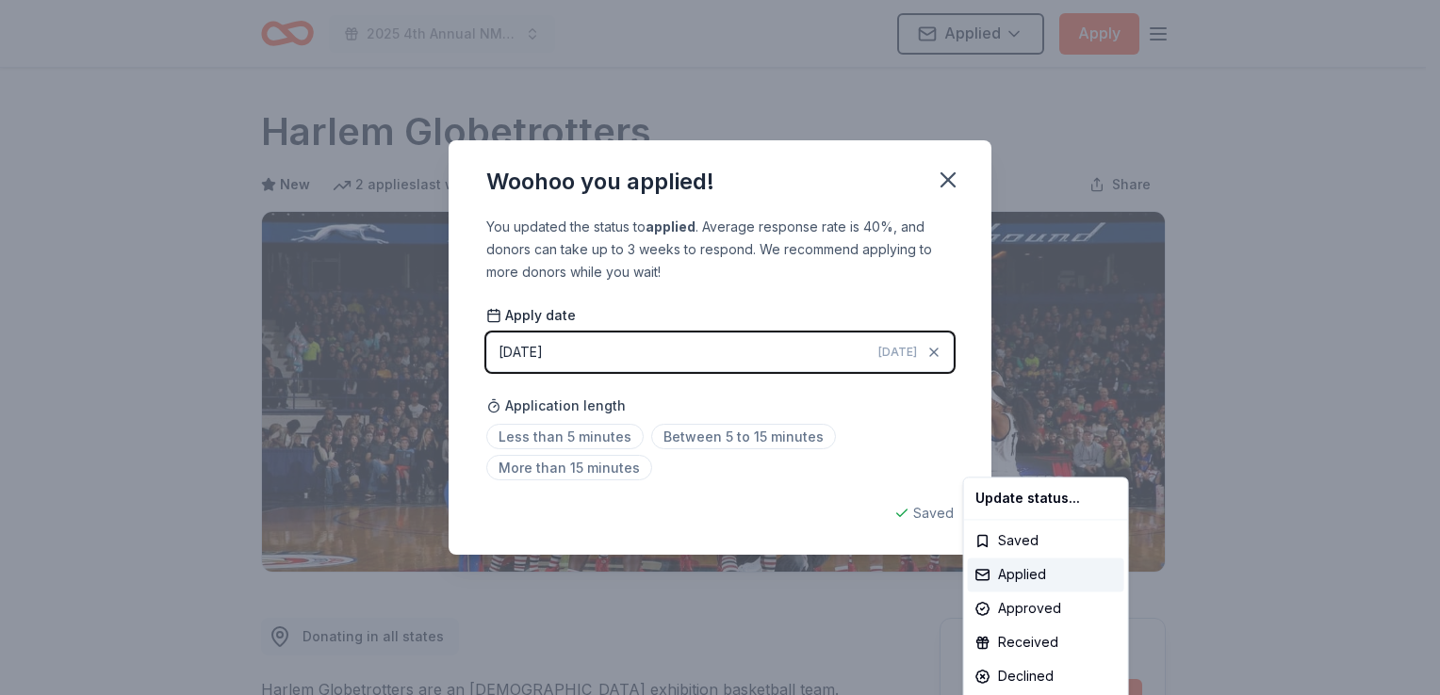
click at [942, 187] on html "2025 4th Annual NMAEYC Snowball Gala Applied Apply Due [DATE] Share Harlem Glob…" at bounding box center [720, 347] width 1440 height 695
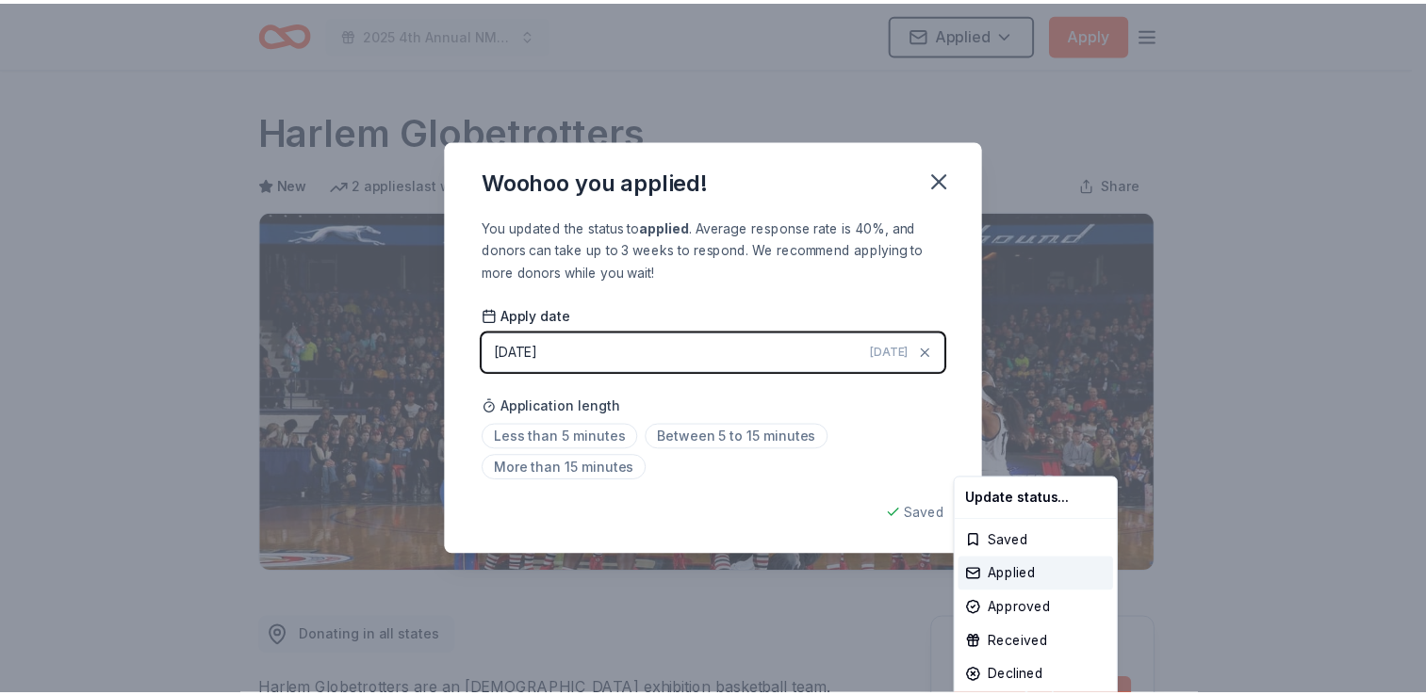
scroll to position [408, 0]
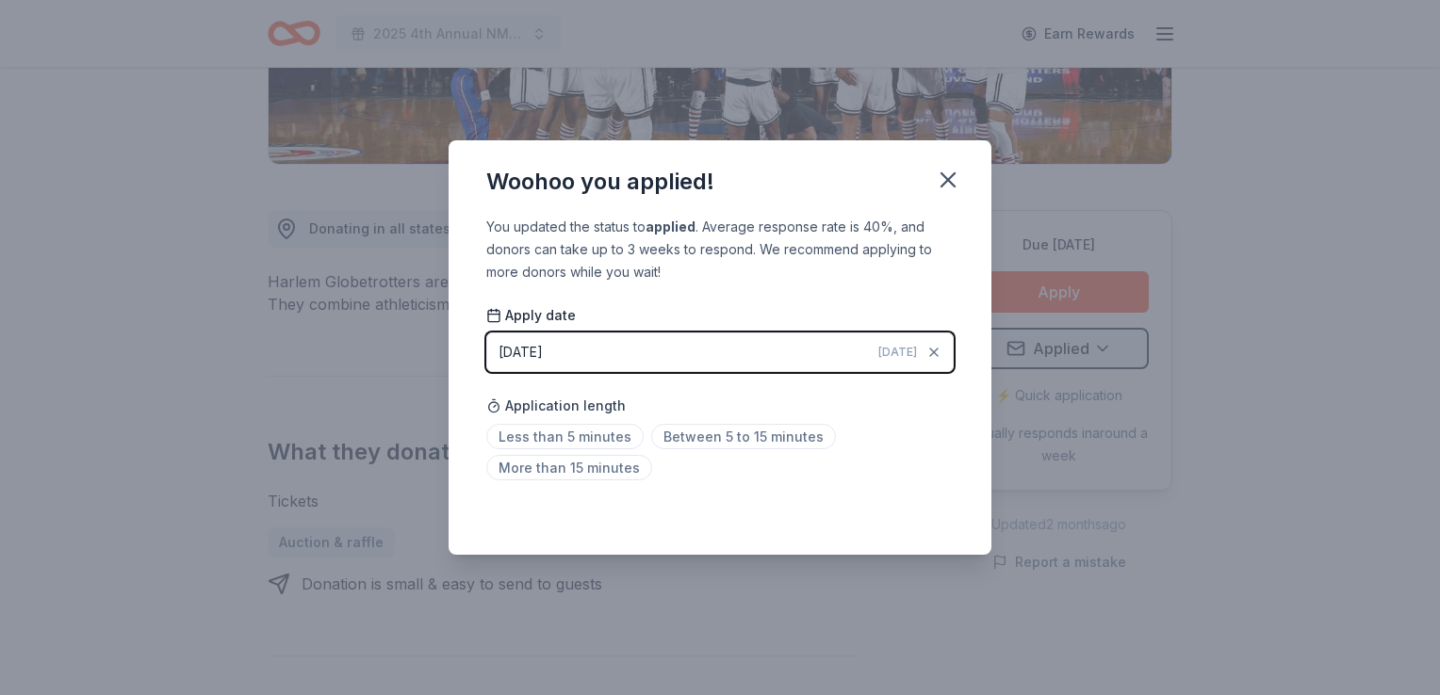
click at [942, 187] on icon "button" at bounding box center [948, 180] width 26 height 26
